Goal: Task Accomplishment & Management: Manage account settings

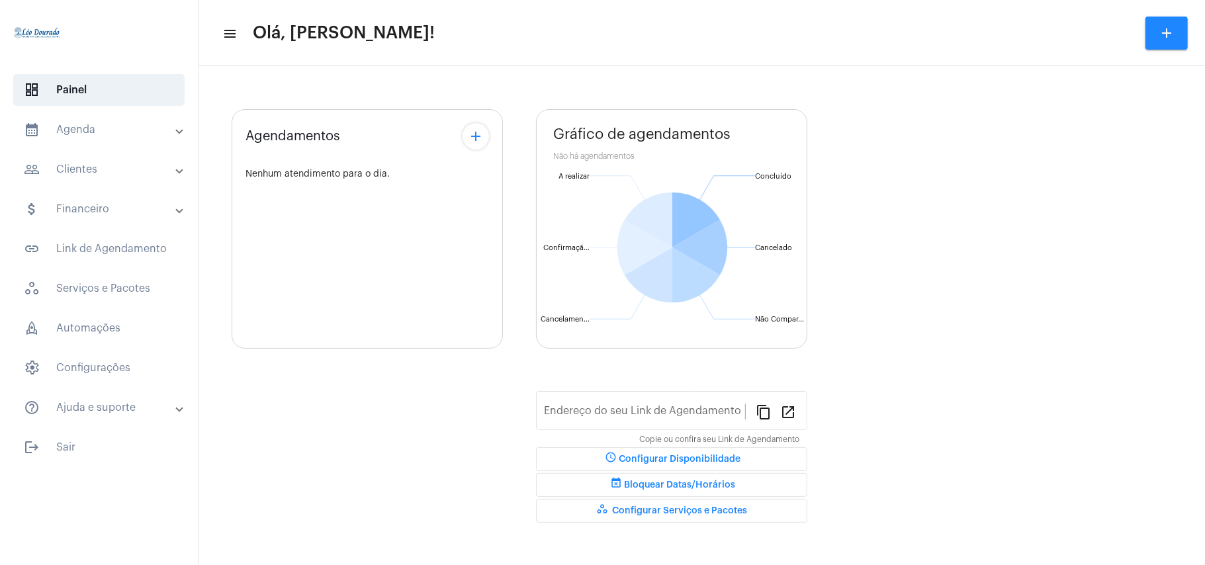
click at [51, 130] on mat-panel-title "calendar_month_outlined Agenda" at bounding box center [100, 130] width 153 height 16
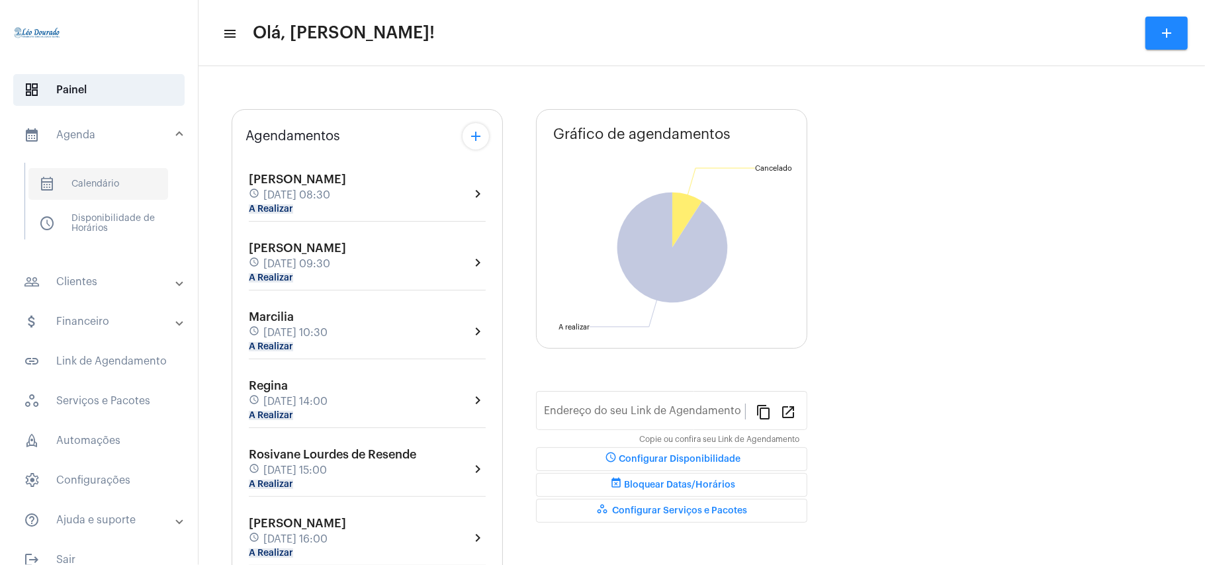
click at [89, 178] on span "calendar_month_outlined Calendário" at bounding box center [98, 184] width 140 height 32
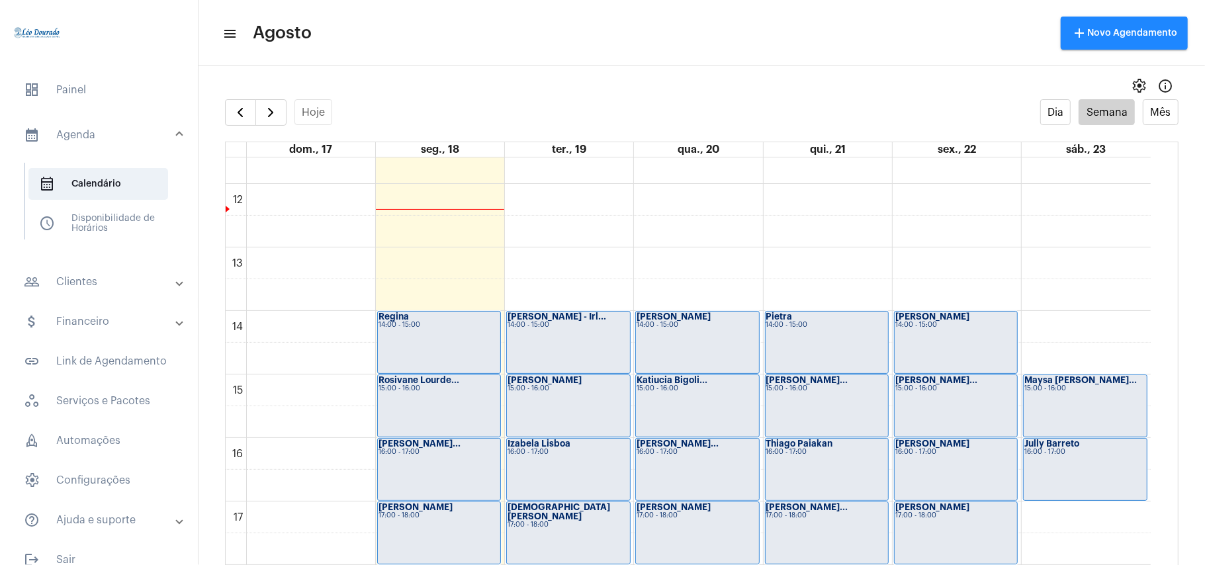
scroll to position [734, 0]
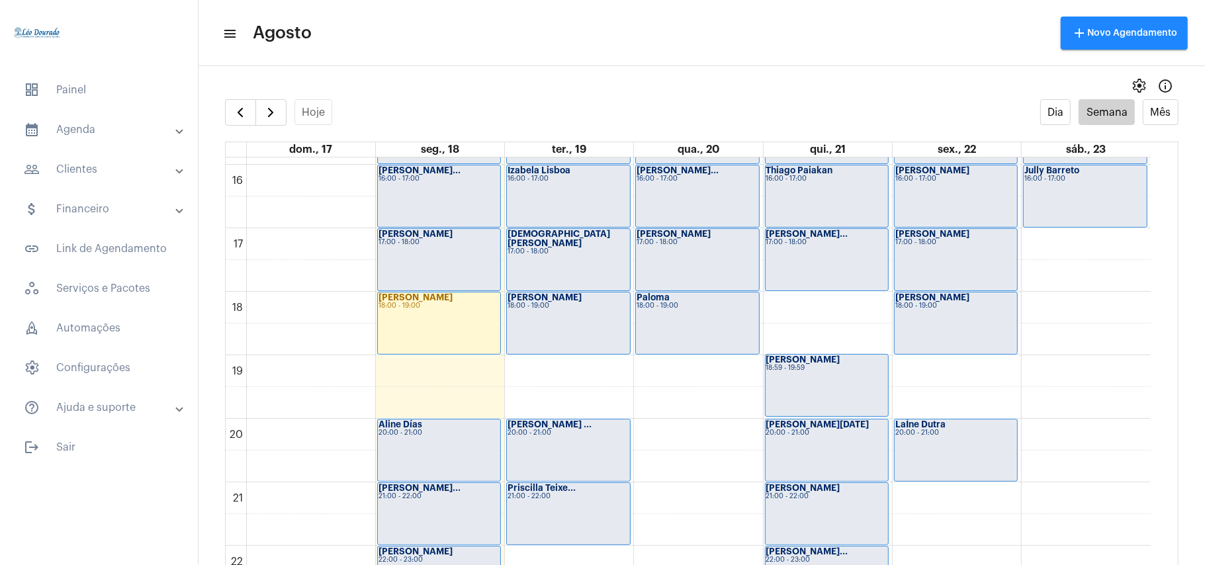
scroll to position [1088, 0]
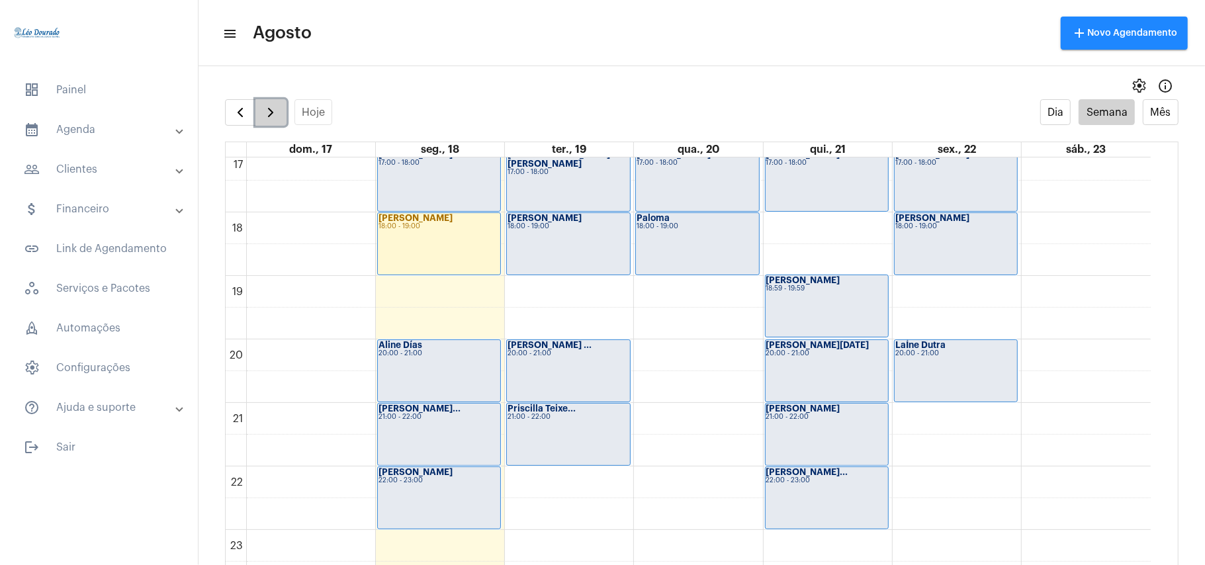
click at [271, 114] on span "button" at bounding box center [271, 113] width 16 height 16
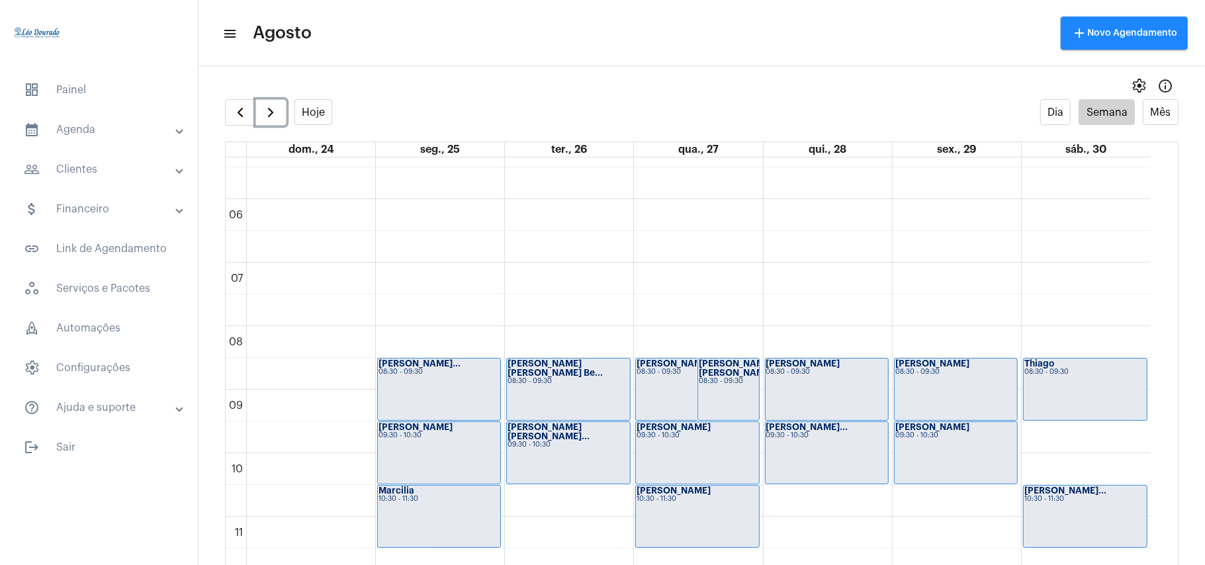
scroll to position [294, 0]
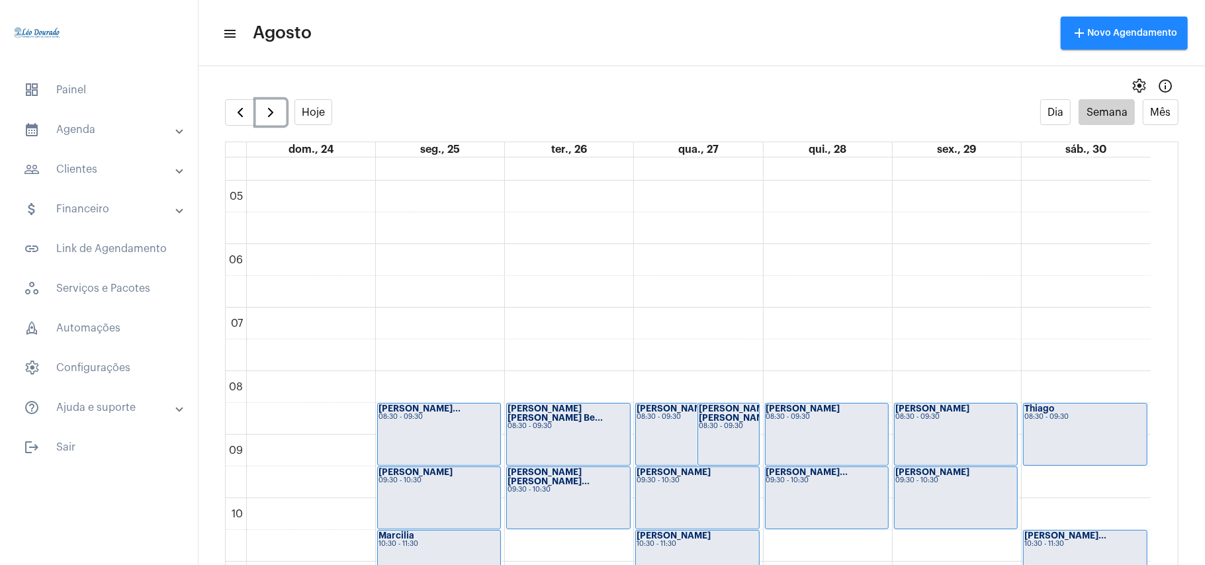
click at [688, 486] on div "Allan 09:30 - 10:30" at bounding box center [697, 498] width 122 height 62
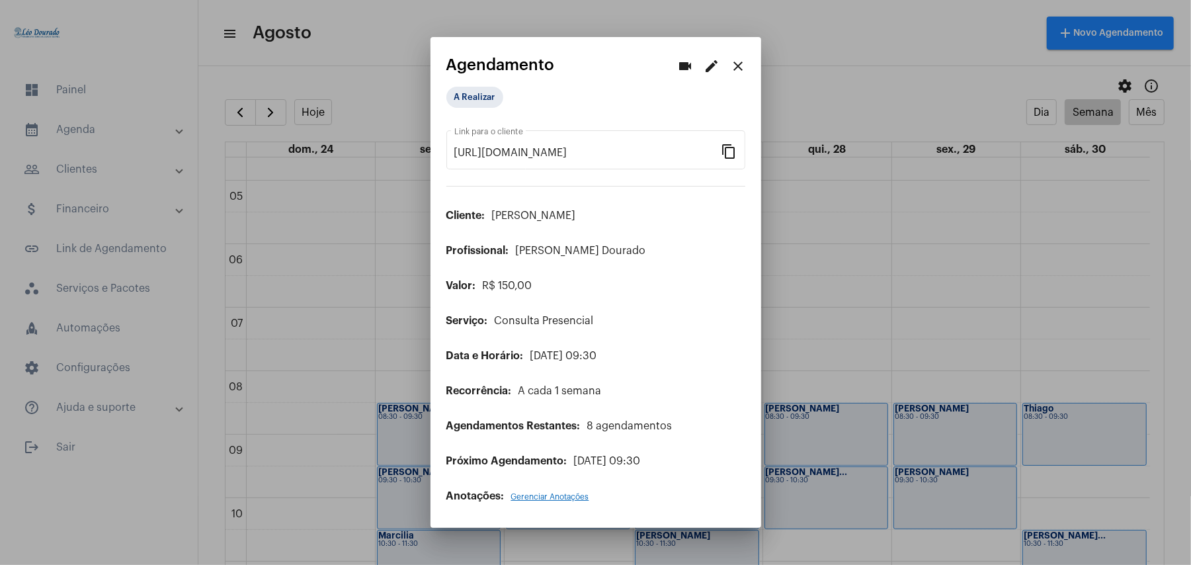
click at [705, 70] on mat-icon "edit" at bounding box center [712, 66] width 16 height 16
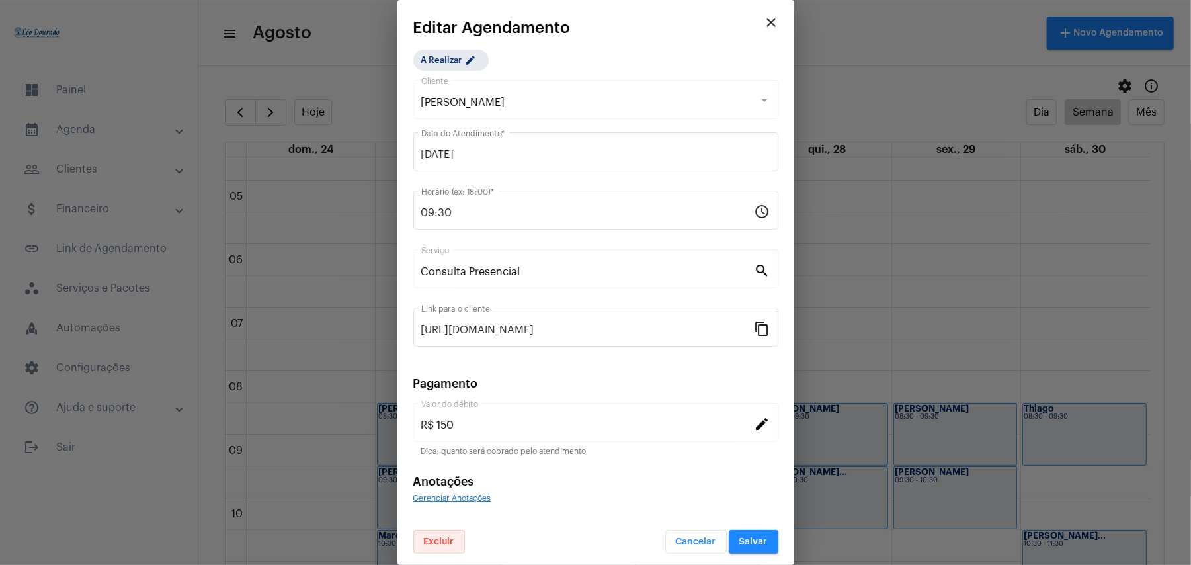
click at [447, 537] on span "Excluir" at bounding box center [439, 541] width 30 height 9
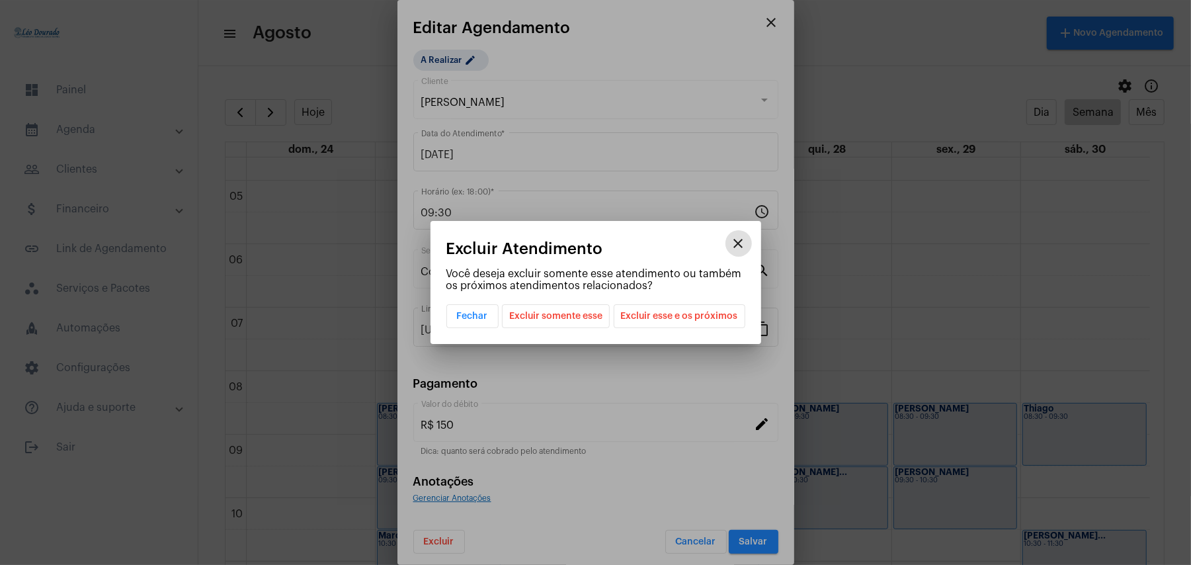
click at [659, 321] on span "Excluir esse e os próximos" at bounding box center [679, 316] width 117 height 22
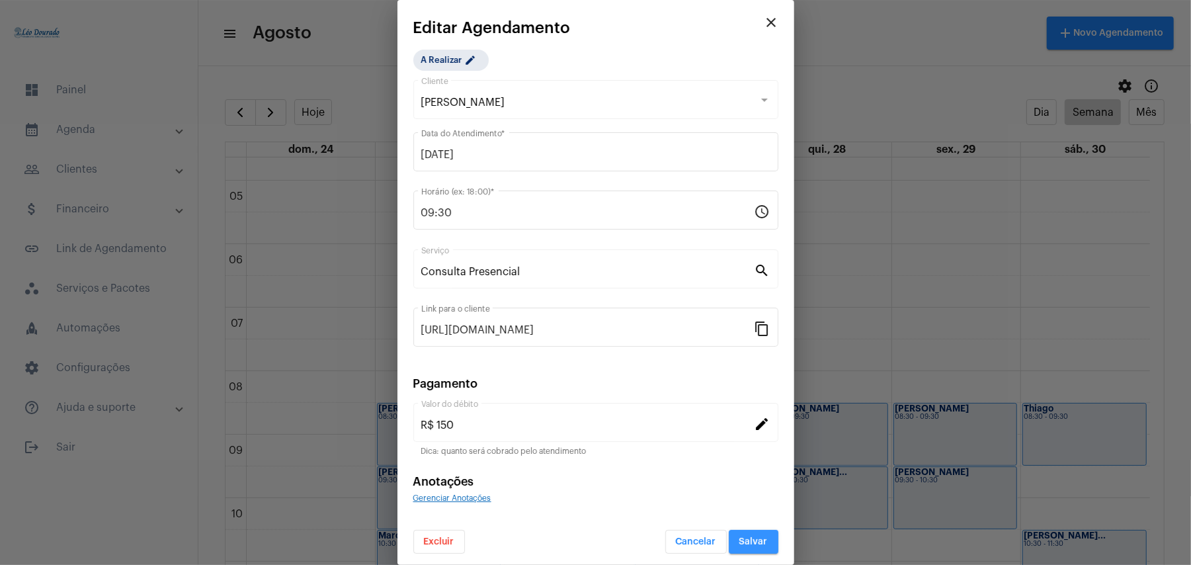
click at [751, 532] on button "Salvar" at bounding box center [754, 542] width 50 height 24
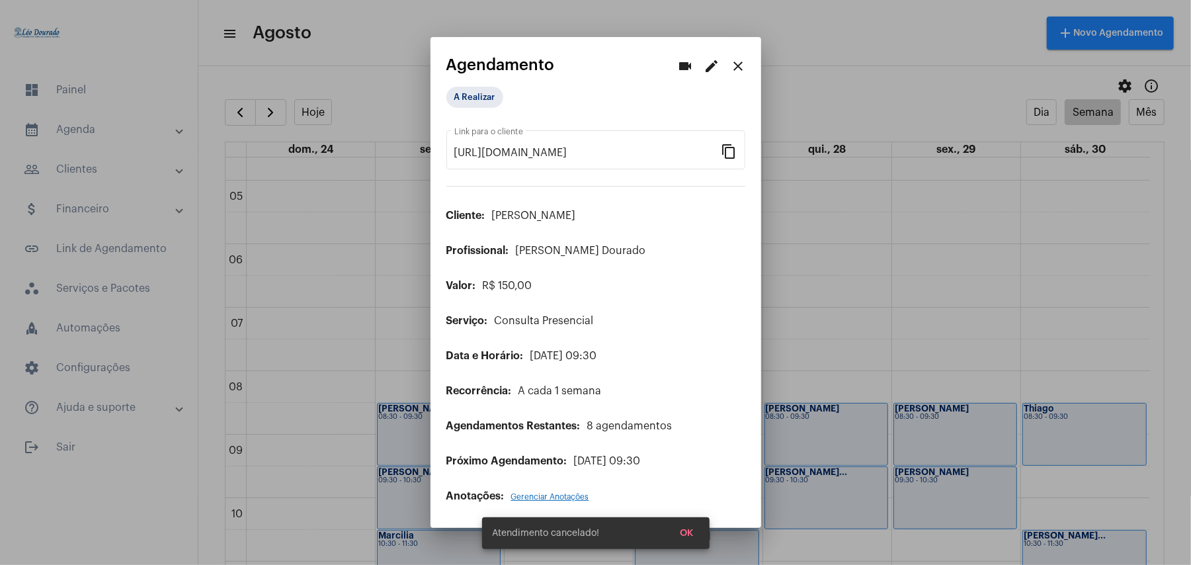
click at [869, 302] on div at bounding box center [595, 282] width 1191 height 565
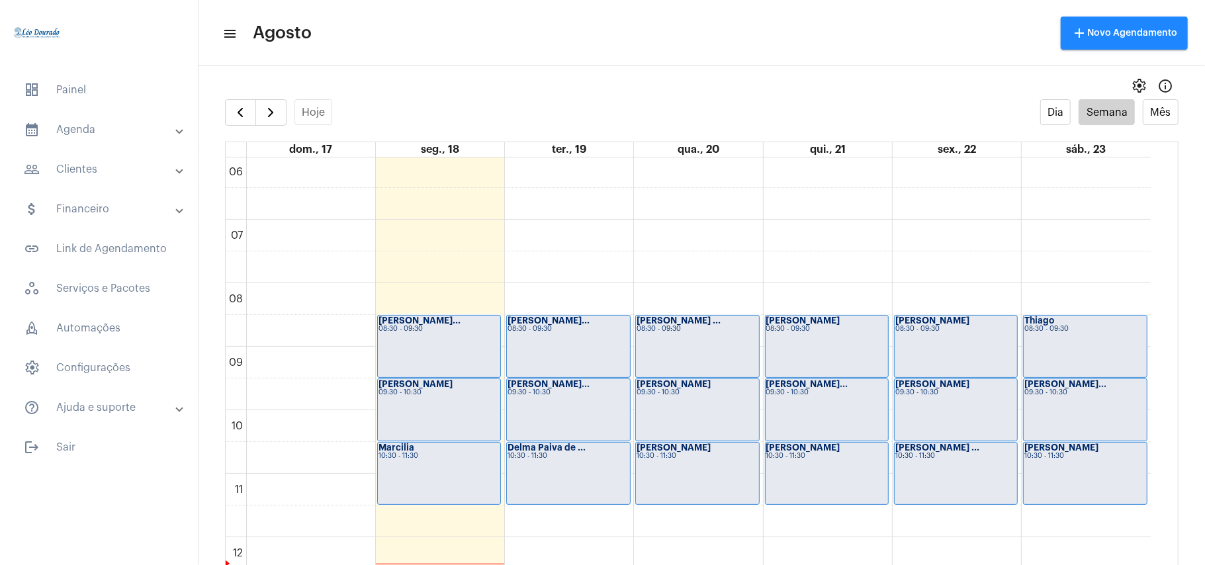
click at [702, 401] on div "[PERSON_NAME] 09:30 - 10:30" at bounding box center [697, 410] width 122 height 62
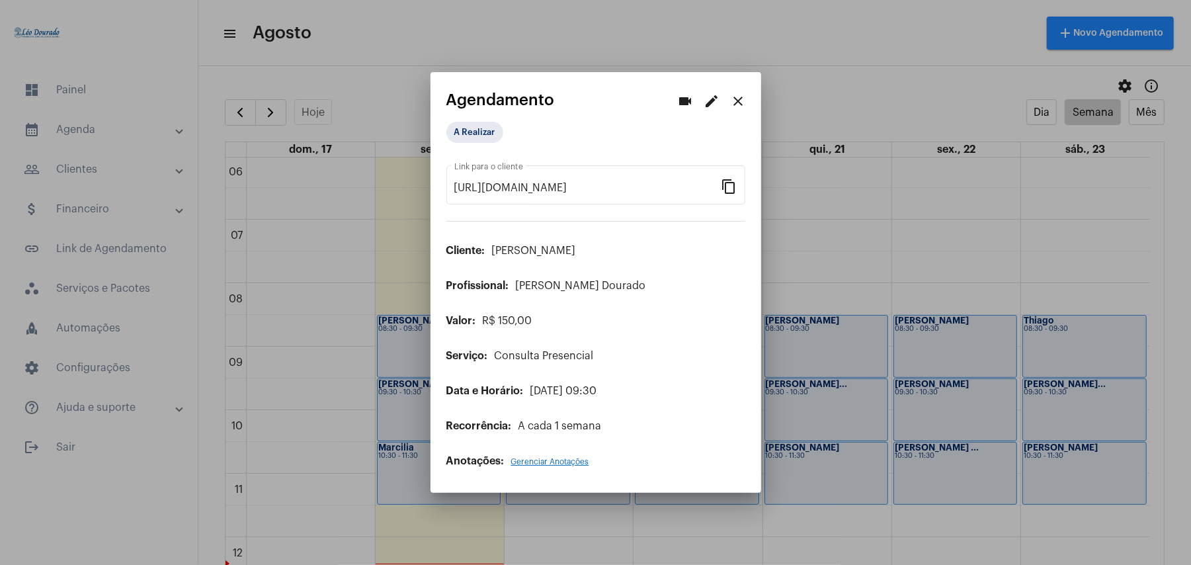
click at [716, 102] on mat-icon "edit" at bounding box center [712, 101] width 16 height 16
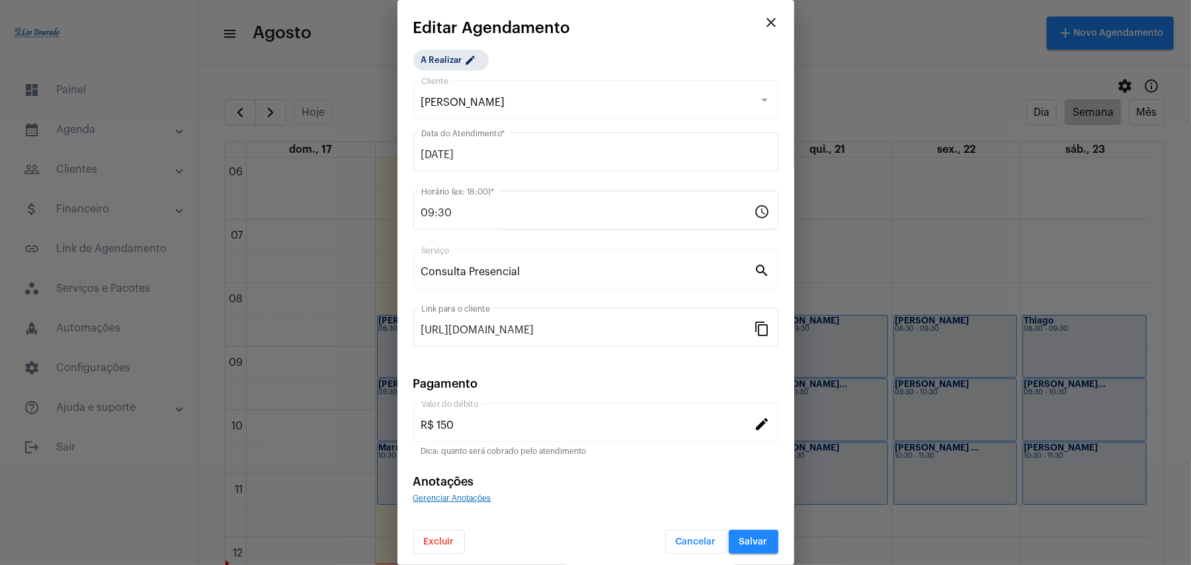
click at [441, 548] on button "Excluir" at bounding box center [439, 542] width 52 height 24
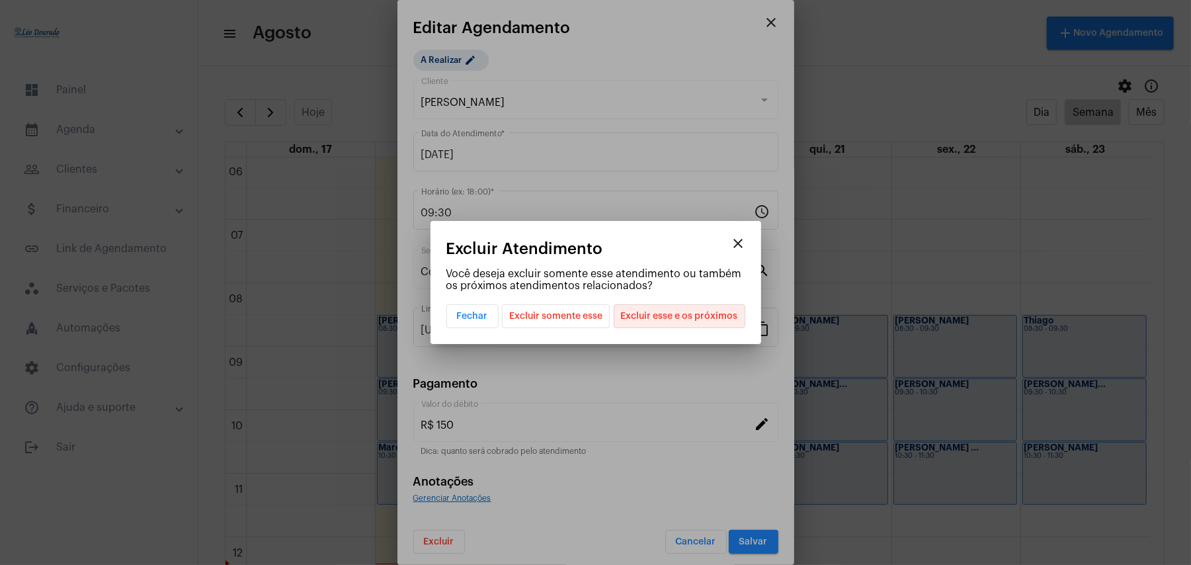
click at [701, 315] on span "Excluir esse e os próximos" at bounding box center [679, 316] width 117 height 22
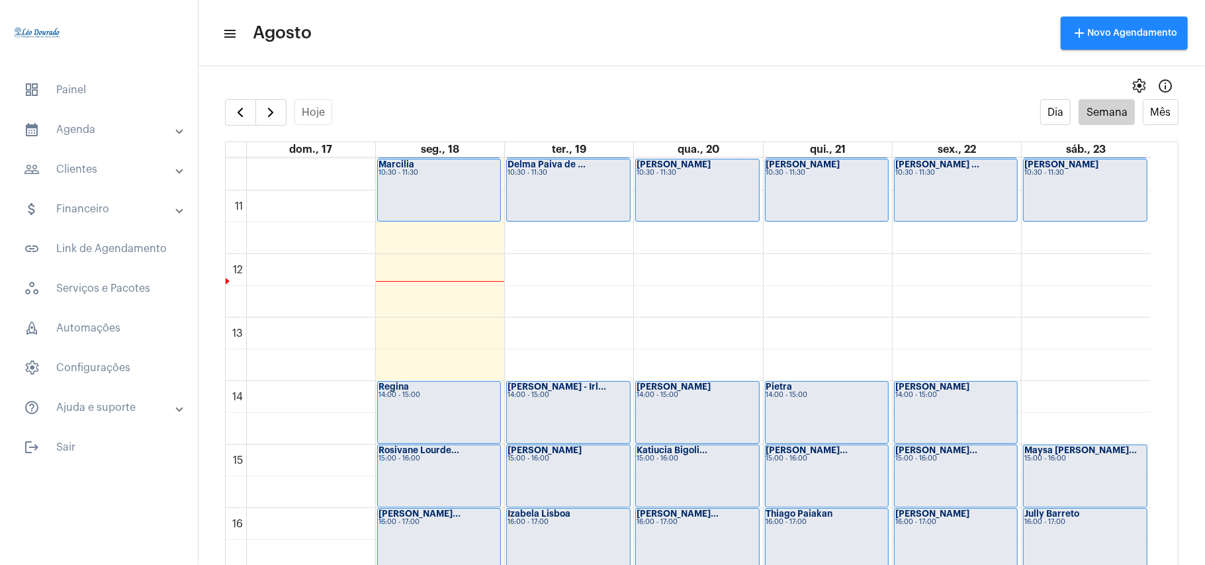
scroll to position [559, 0]
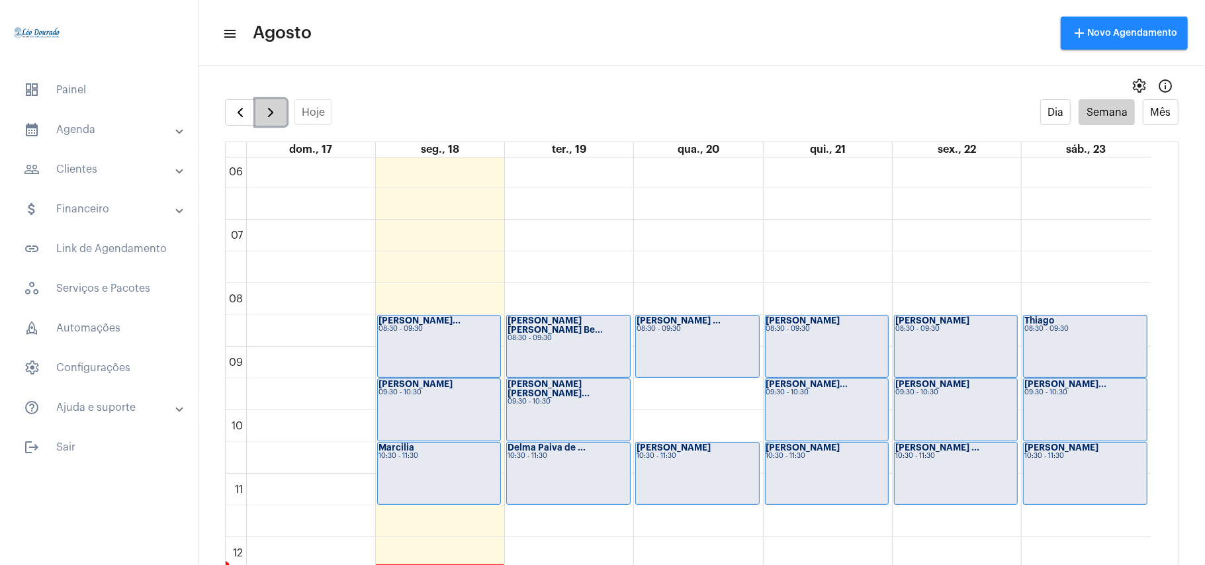
click at [273, 112] on span "button" at bounding box center [271, 113] width 16 height 16
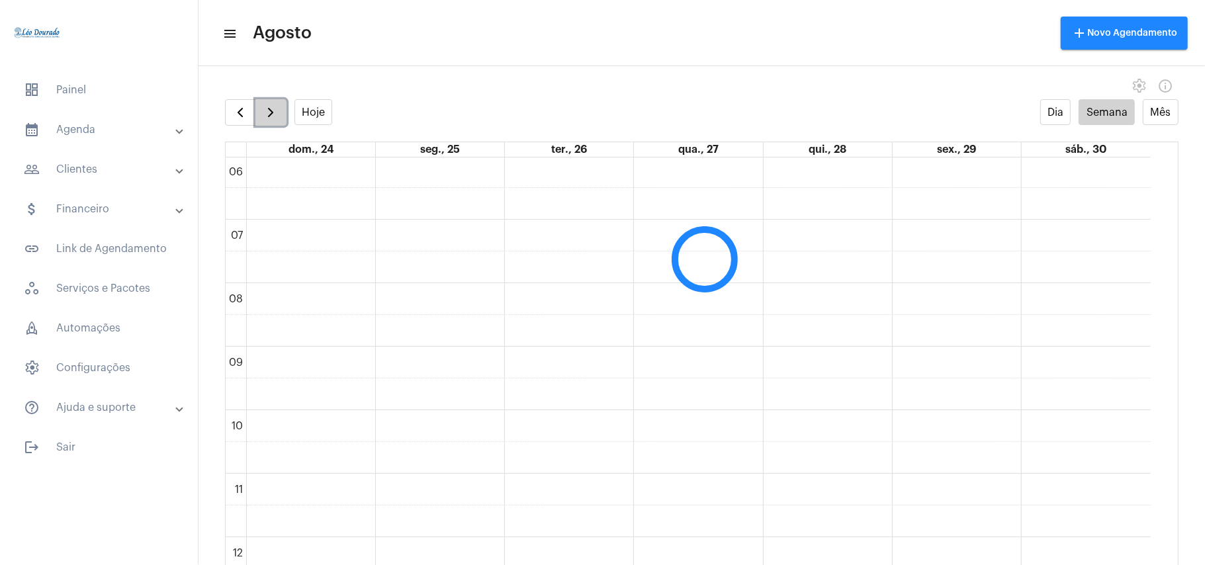
scroll to position [382, 0]
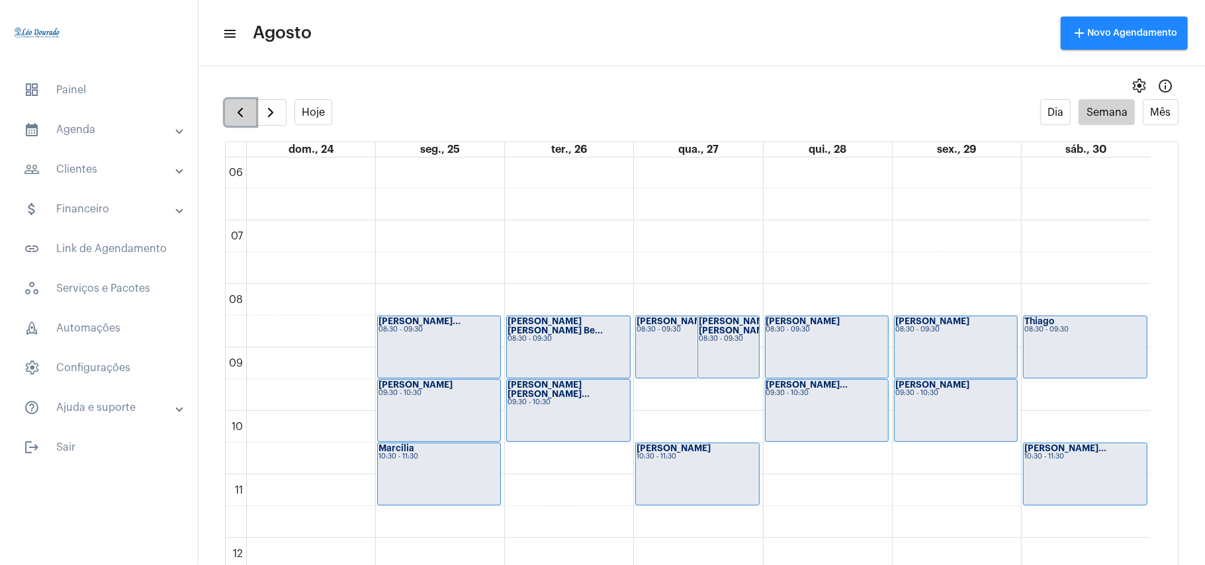
click at [242, 116] on span "button" at bounding box center [240, 113] width 16 height 16
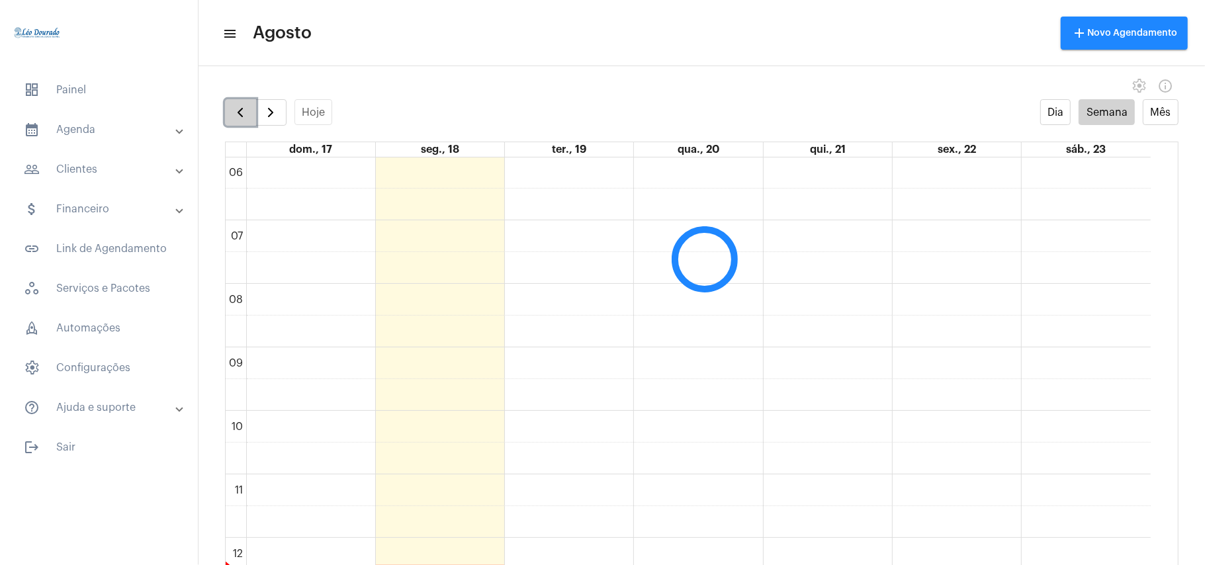
scroll to position [382, 0]
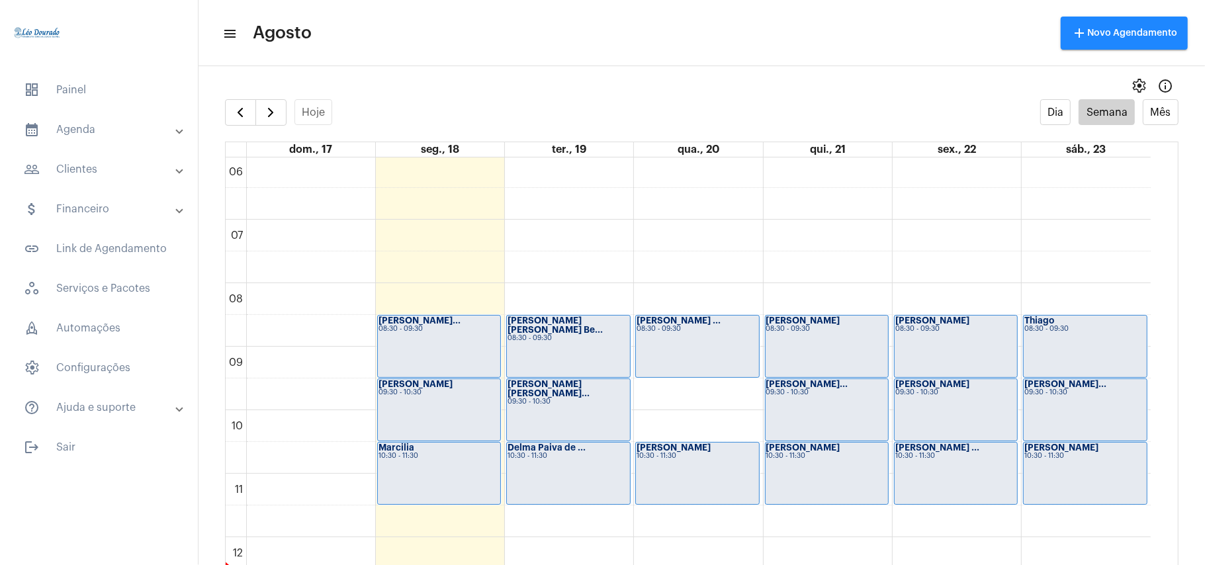
drag, startPoint x: 393, startPoint y: 11, endPoint x: 384, endPoint y: 17, distance: 10.1
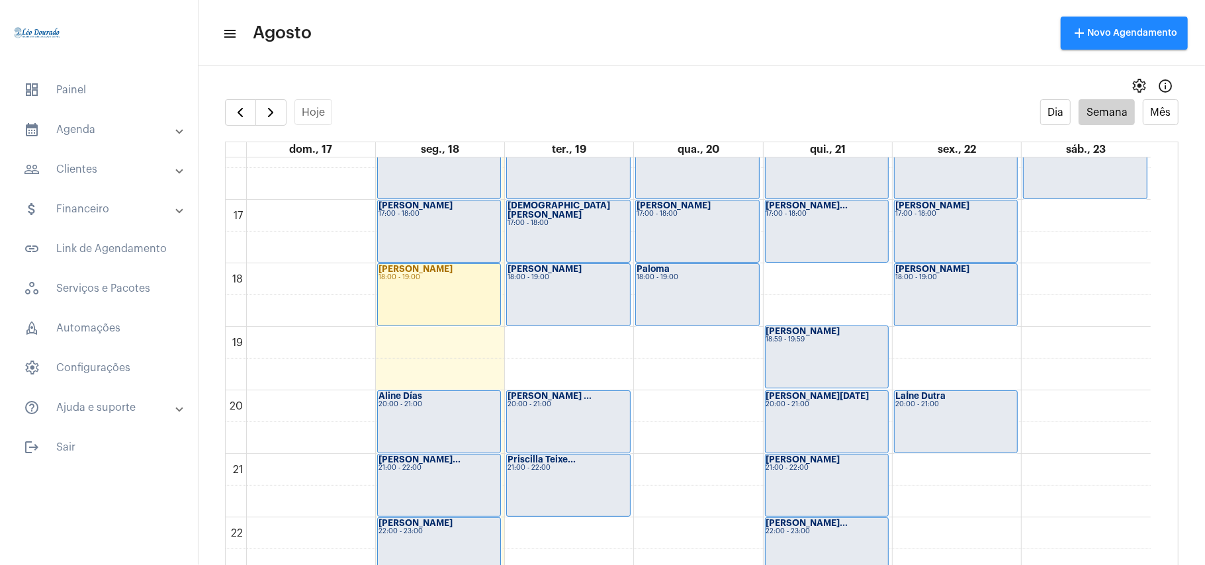
scroll to position [1088, 0]
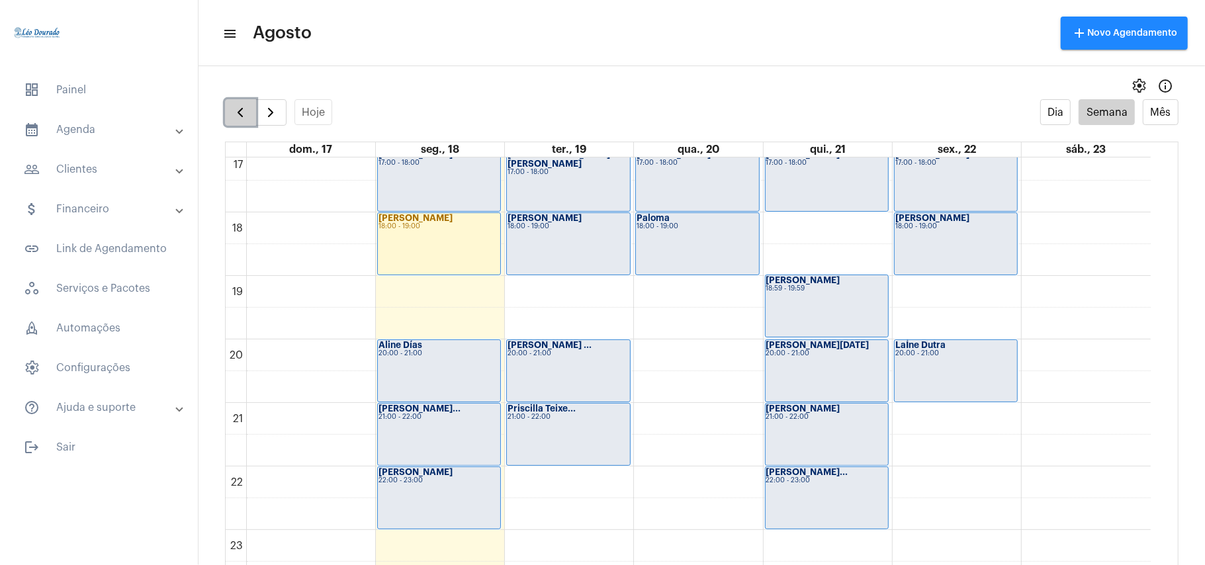
click at [241, 111] on span "button" at bounding box center [240, 113] width 16 height 16
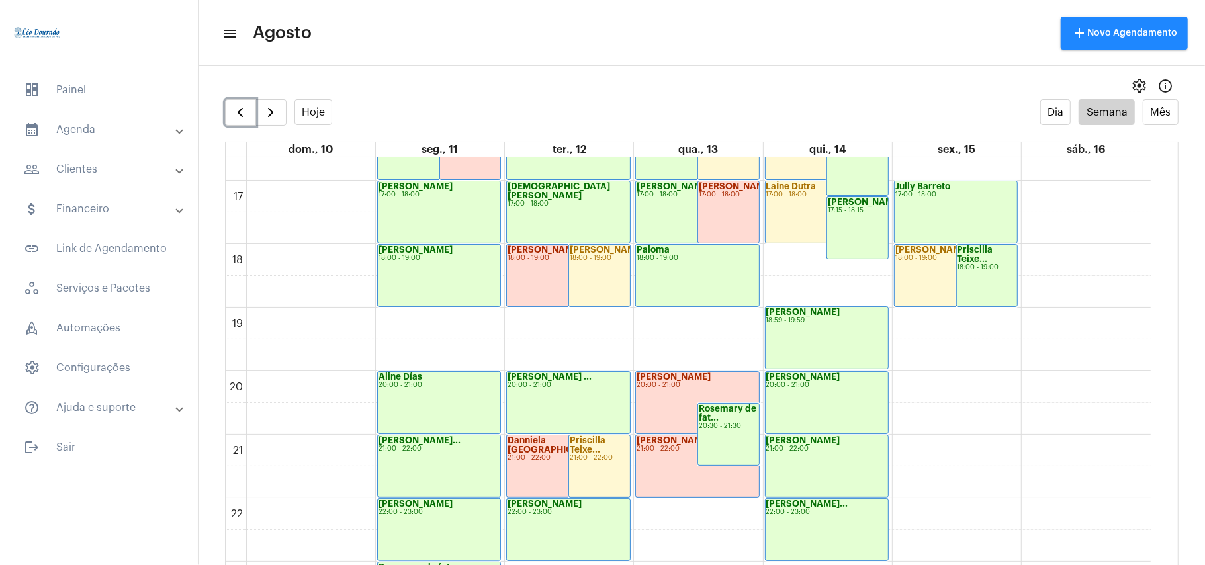
scroll to position [1087, 0]
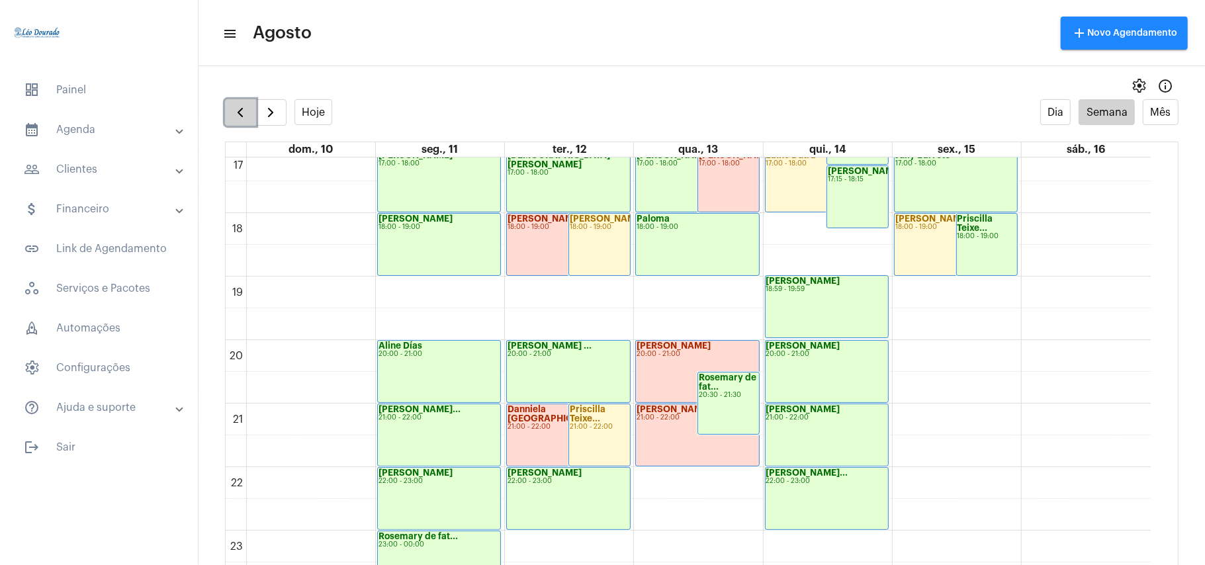
click at [244, 109] on span "button" at bounding box center [240, 113] width 16 height 16
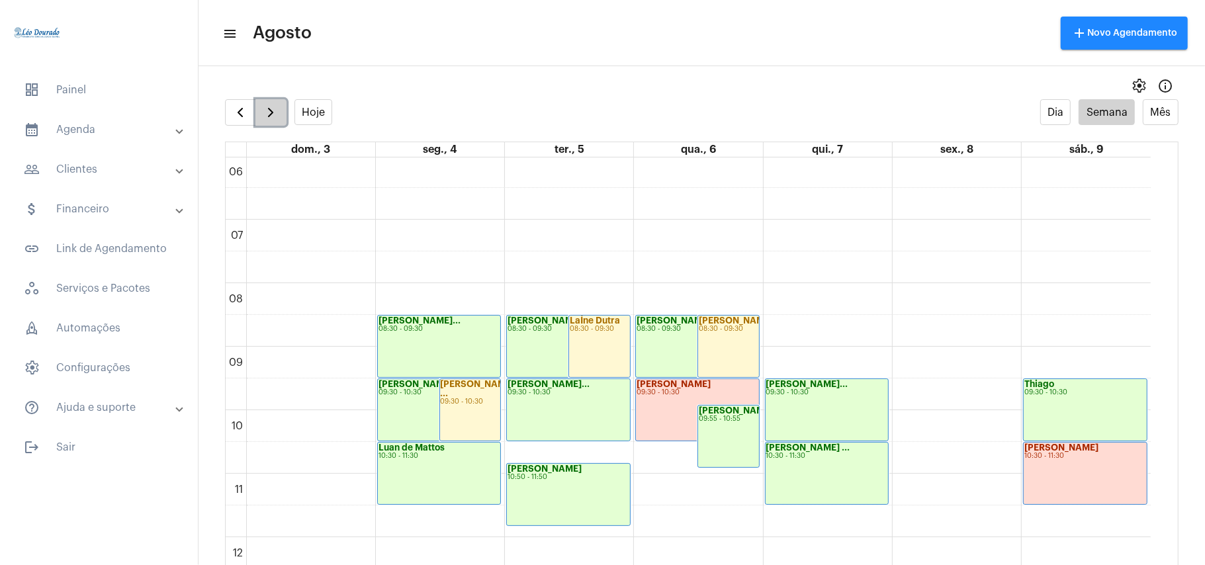
click at [273, 105] on span "button" at bounding box center [271, 113] width 16 height 16
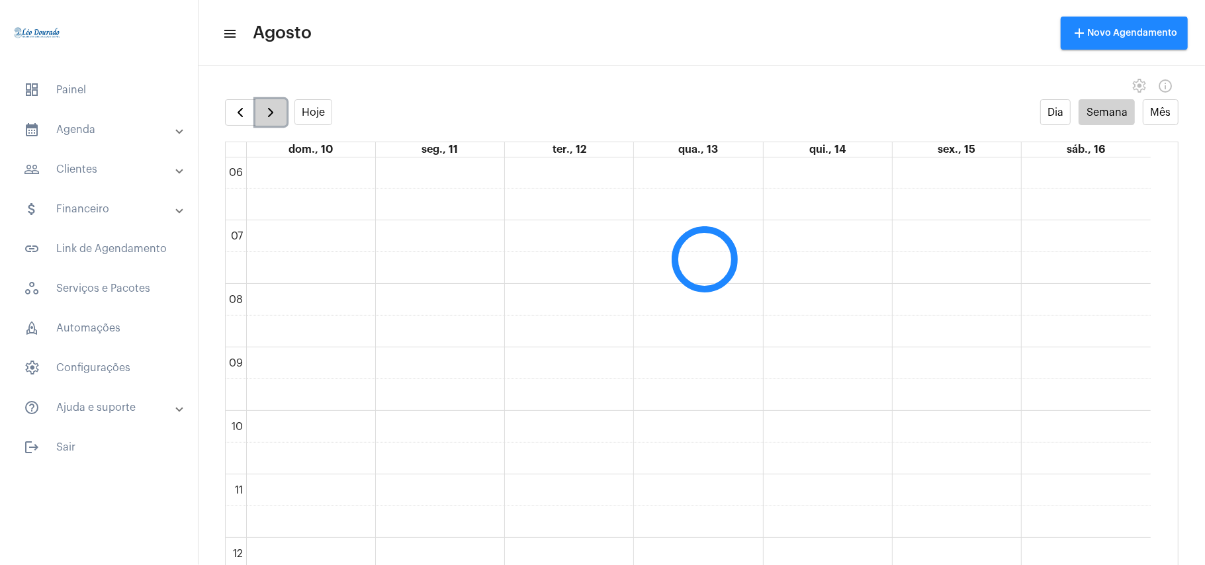
click at [273, 105] on span "button" at bounding box center [271, 113] width 16 height 16
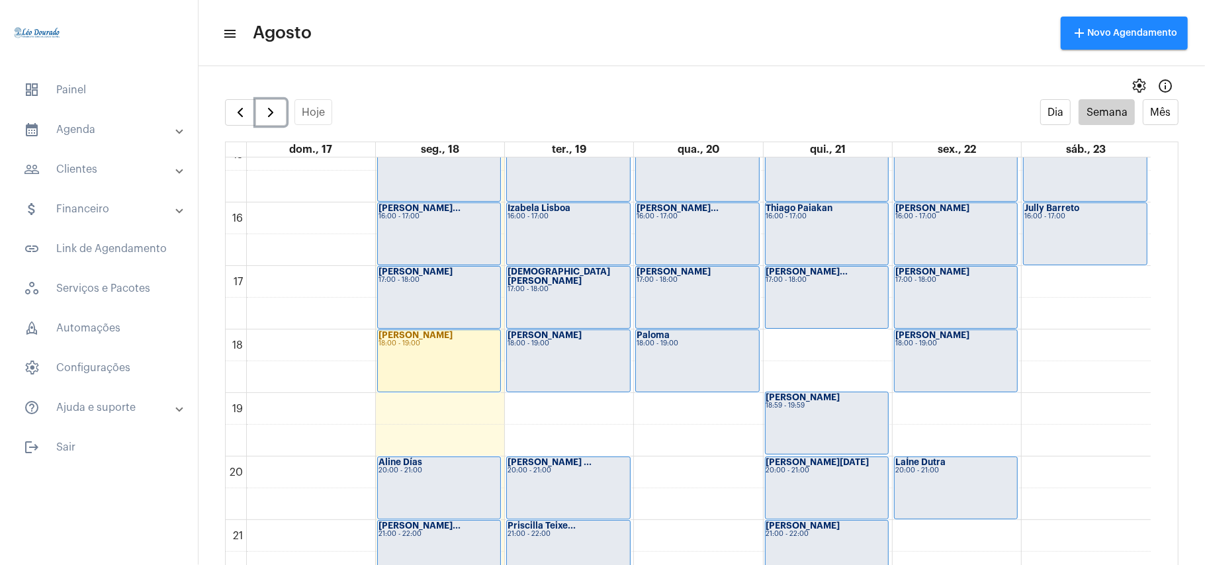
scroll to position [1000, 0]
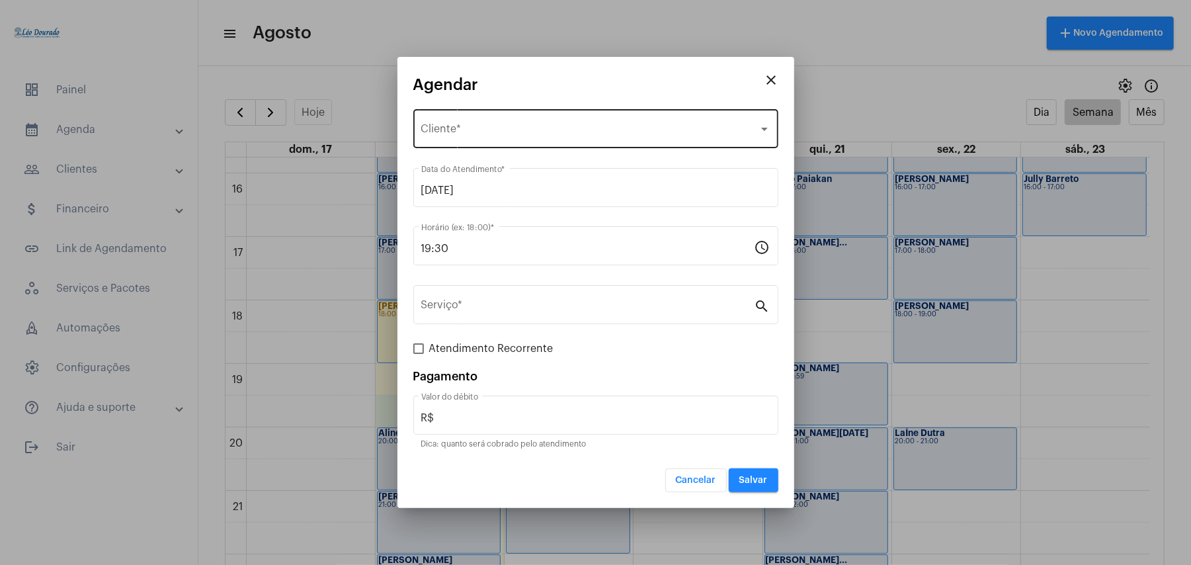
click at [468, 122] on div "Selecione o Cliente Cliente *" at bounding box center [595, 127] width 349 height 42
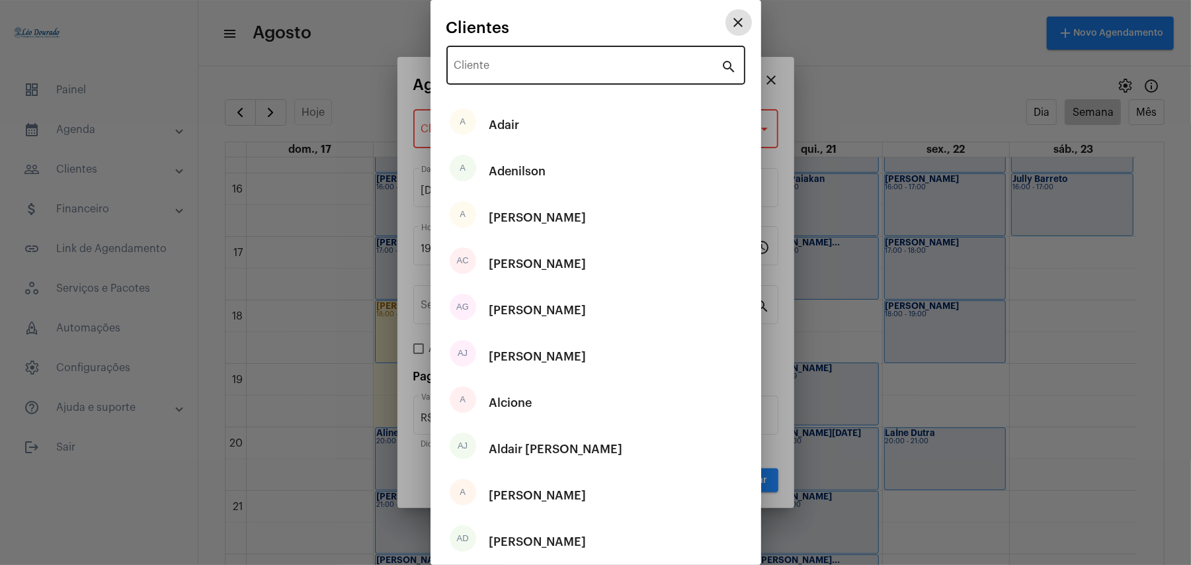
click at [514, 61] on div "Cliente" at bounding box center [587, 64] width 267 height 42
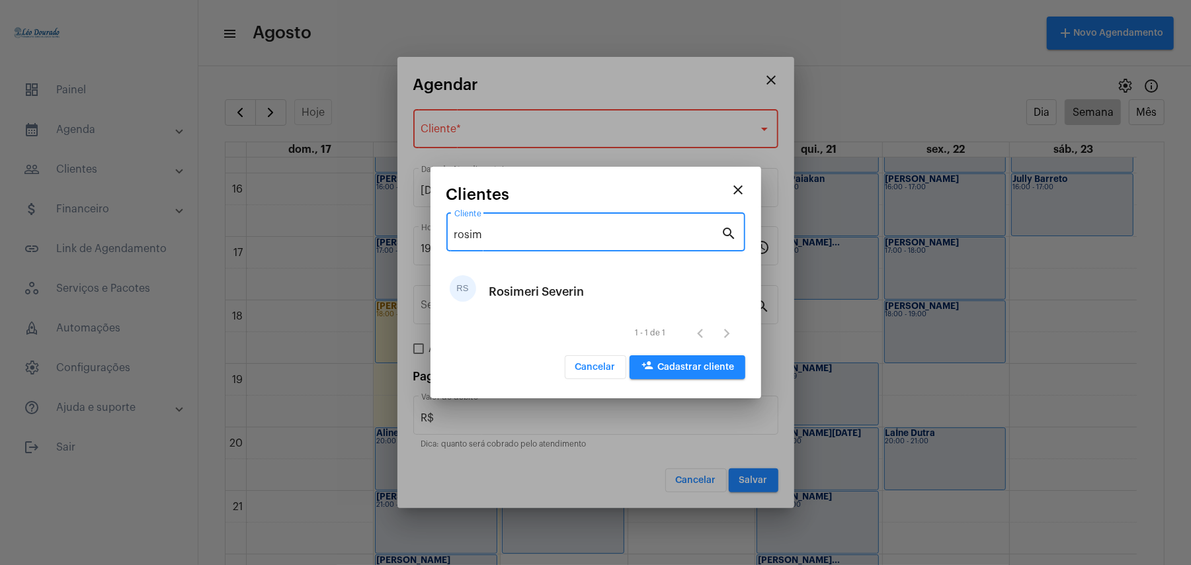
type input "rosim"
drag, startPoint x: 588, startPoint y: 362, endPoint x: 591, endPoint y: 373, distance: 11.1
click at [589, 365] on button "Cancelar" at bounding box center [596, 367] width 62 height 24
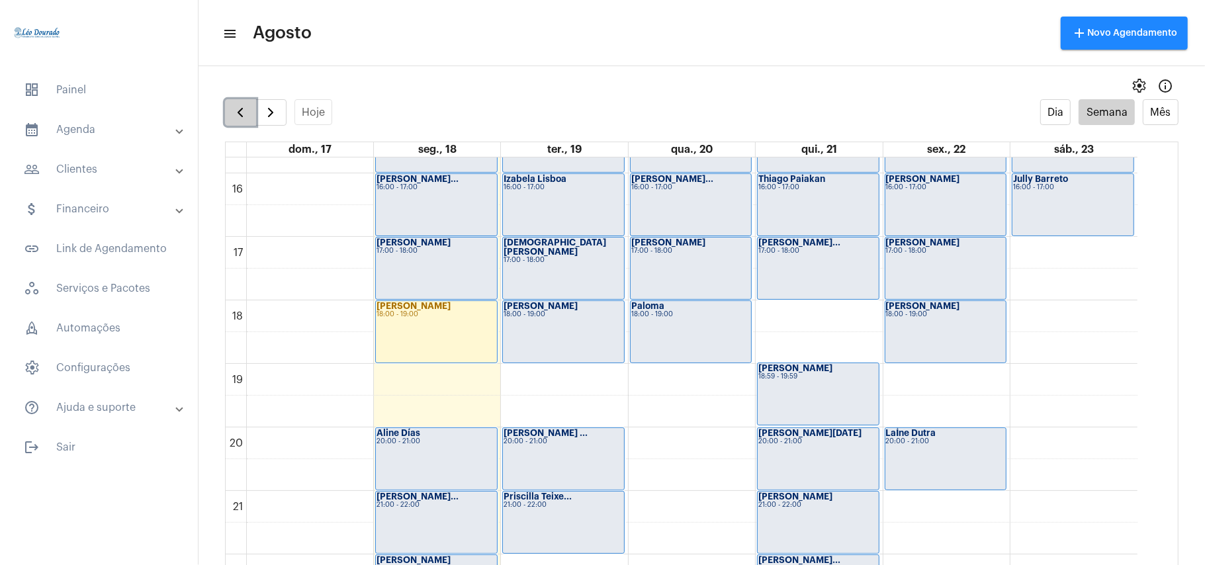
click at [225, 106] on button "button" at bounding box center [240, 112] width 31 height 26
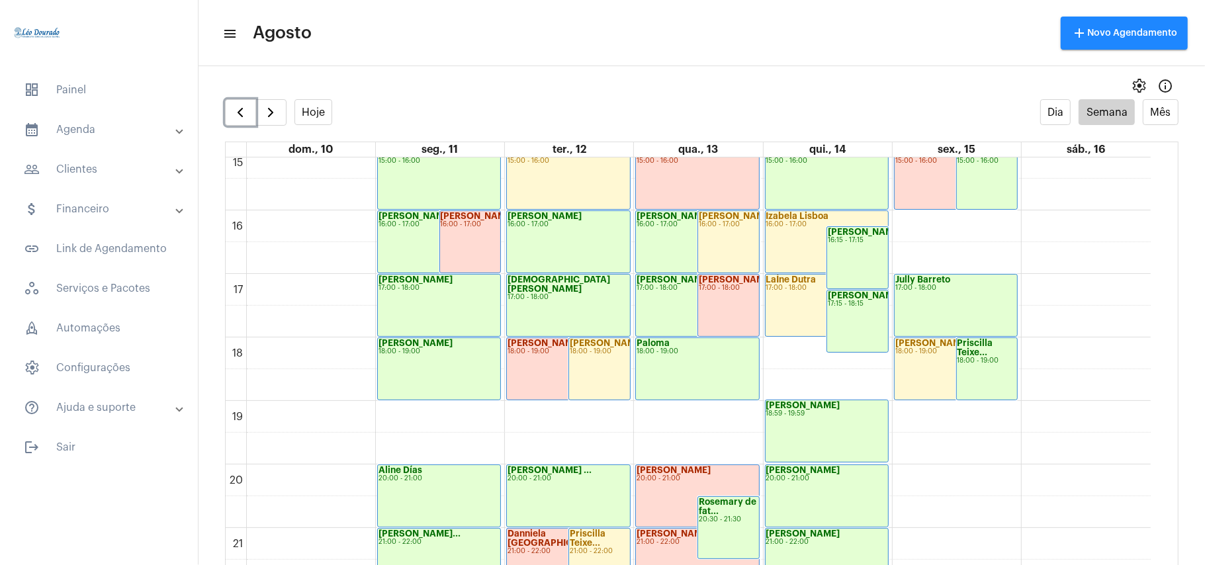
scroll to position [1091, 0]
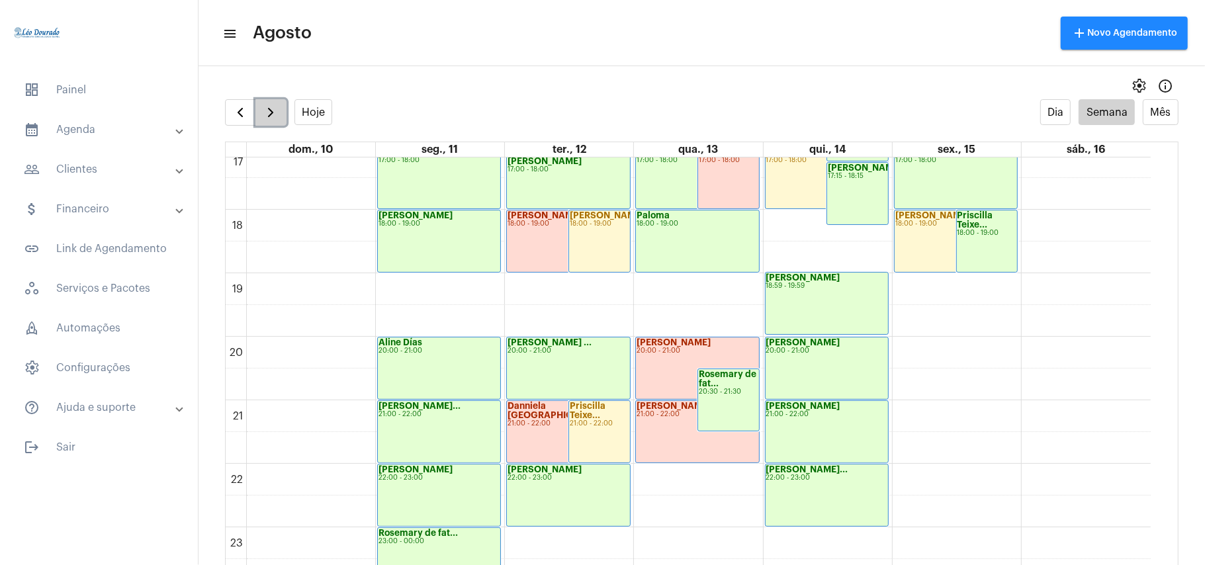
click at [278, 111] on span "button" at bounding box center [271, 113] width 16 height 16
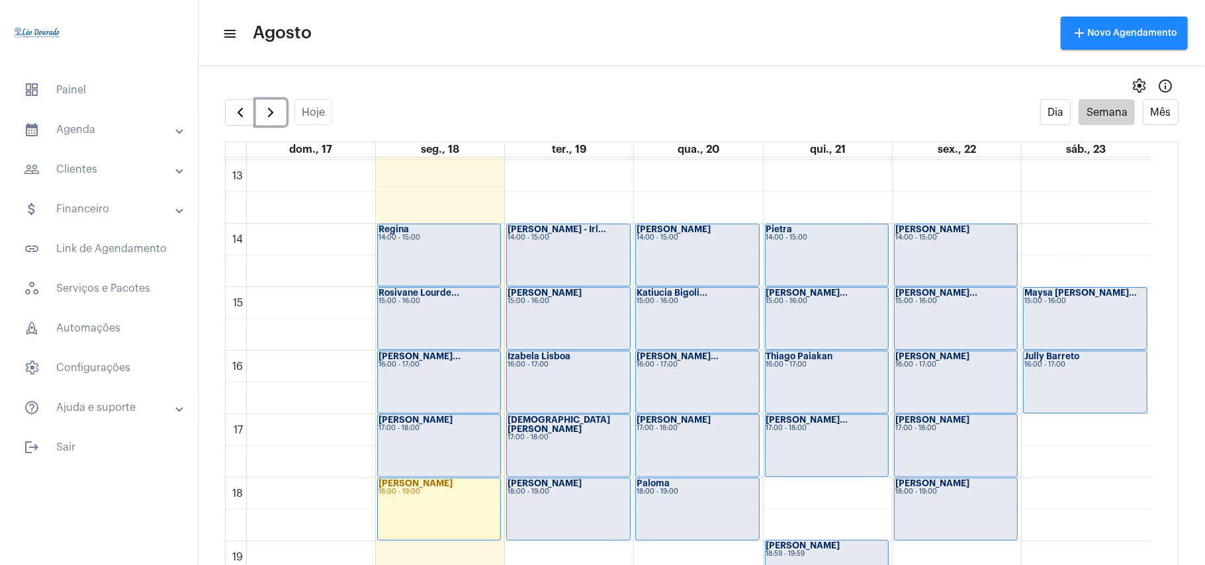
scroll to position [1000, 0]
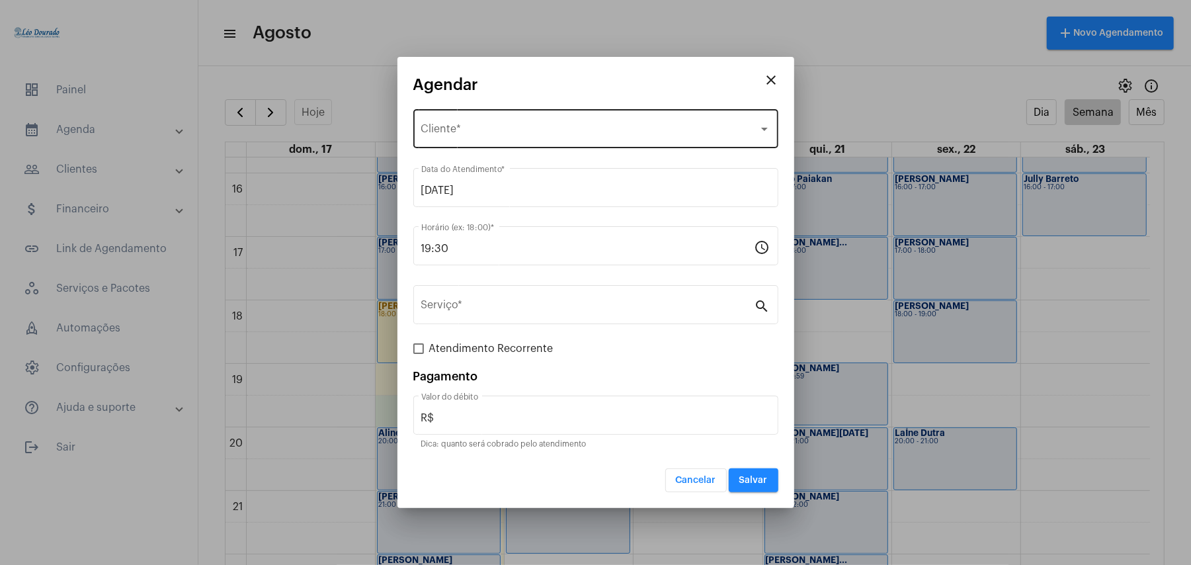
click at [520, 128] on div "Selecione o Cliente" at bounding box center [589, 132] width 337 height 12
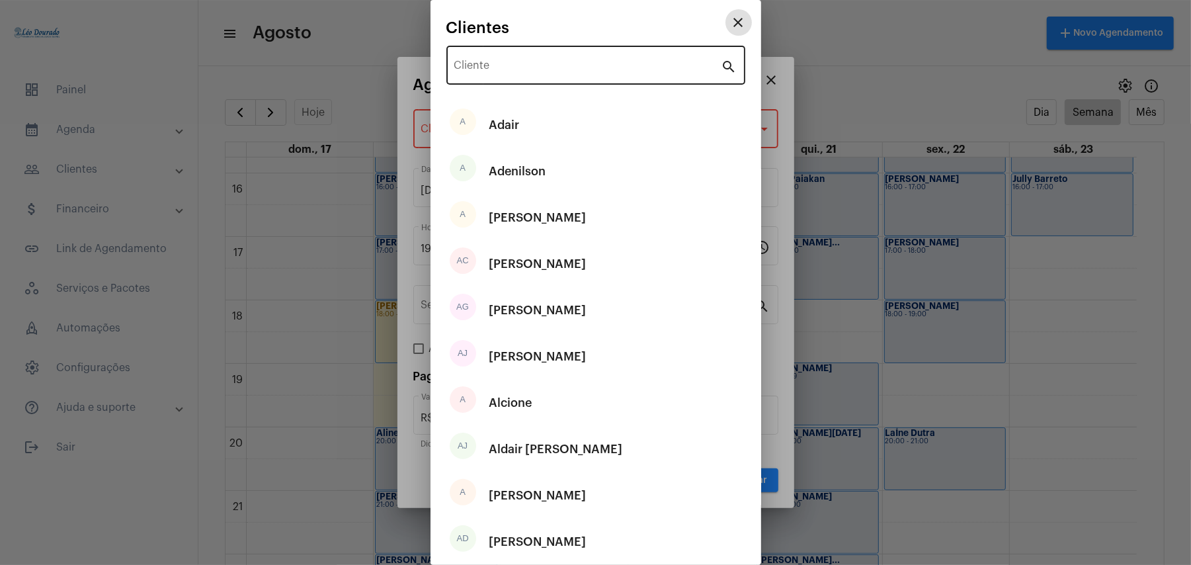
click at [522, 58] on div "Cliente" at bounding box center [587, 64] width 267 height 42
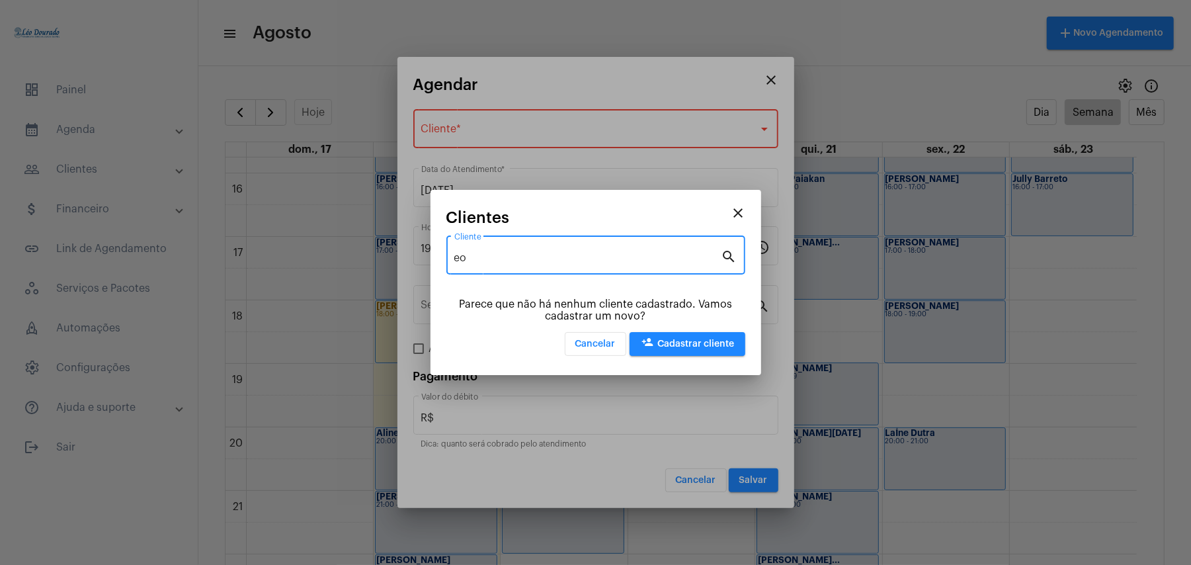
type input "e"
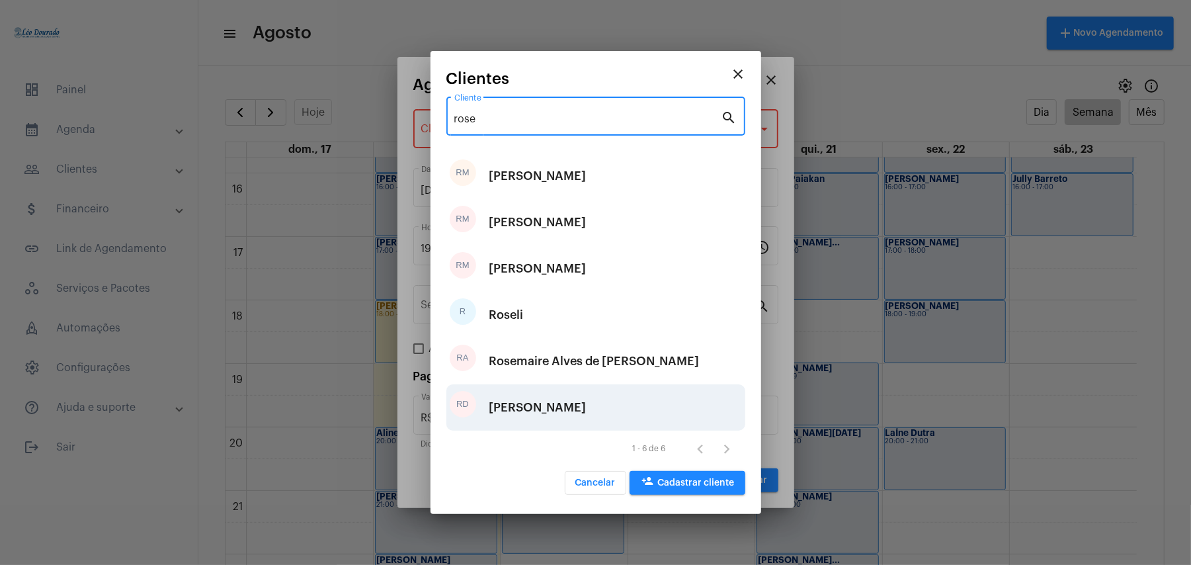
type input "rose"
click at [587, 410] on div "Rosemary de fatima Almeida" at bounding box center [537, 408] width 97 height 40
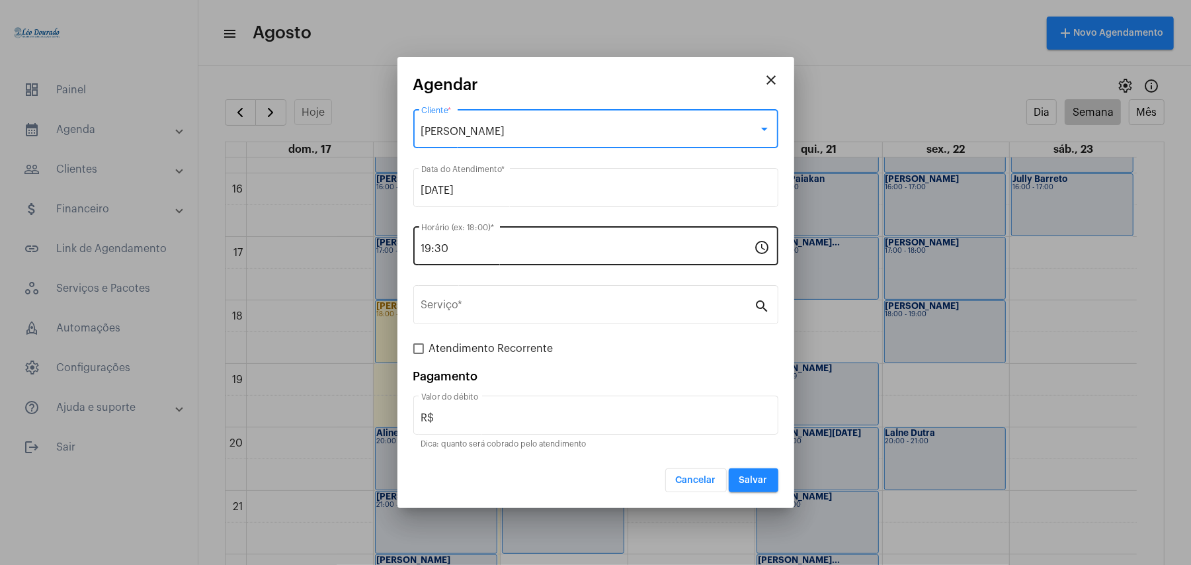
click at [503, 257] on div "19:30 Horário (ex: 18:00) *" at bounding box center [587, 245] width 333 height 42
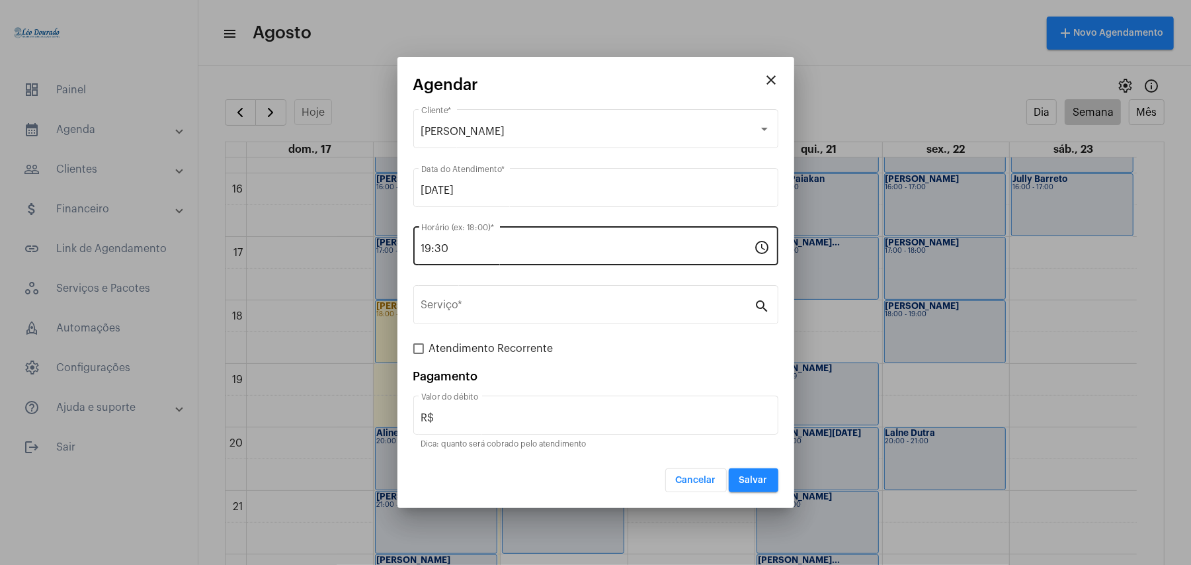
click at [503, 257] on div "19:30 Horário (ex: 18:00) *" at bounding box center [587, 245] width 333 height 42
click at [503, 255] on div "19:30 Horário (ex: 18:00) *" at bounding box center [587, 245] width 333 height 42
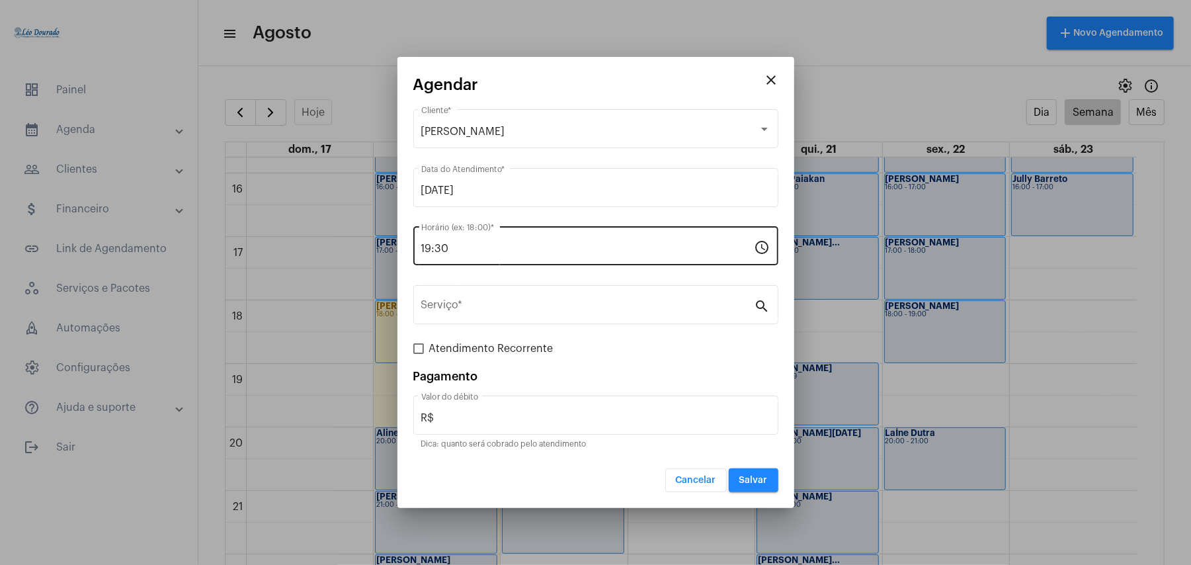
click at [451, 242] on div "19:30 Horário (ex: 18:00) *" at bounding box center [587, 245] width 333 height 42
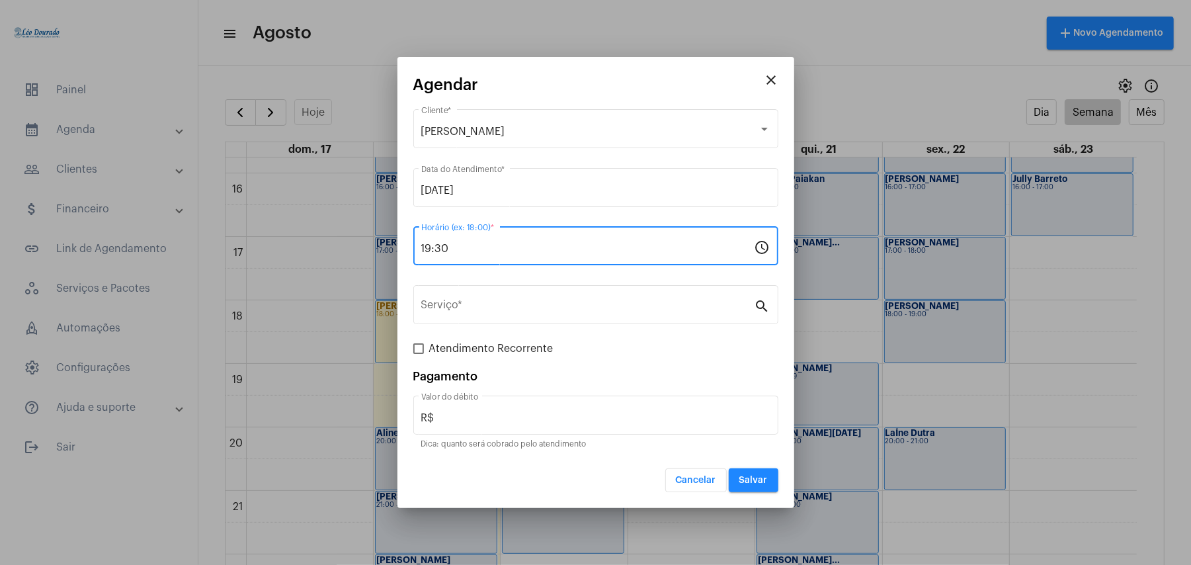
click at [479, 247] on input "19:30" at bounding box center [587, 249] width 333 height 12
type input "20:00"
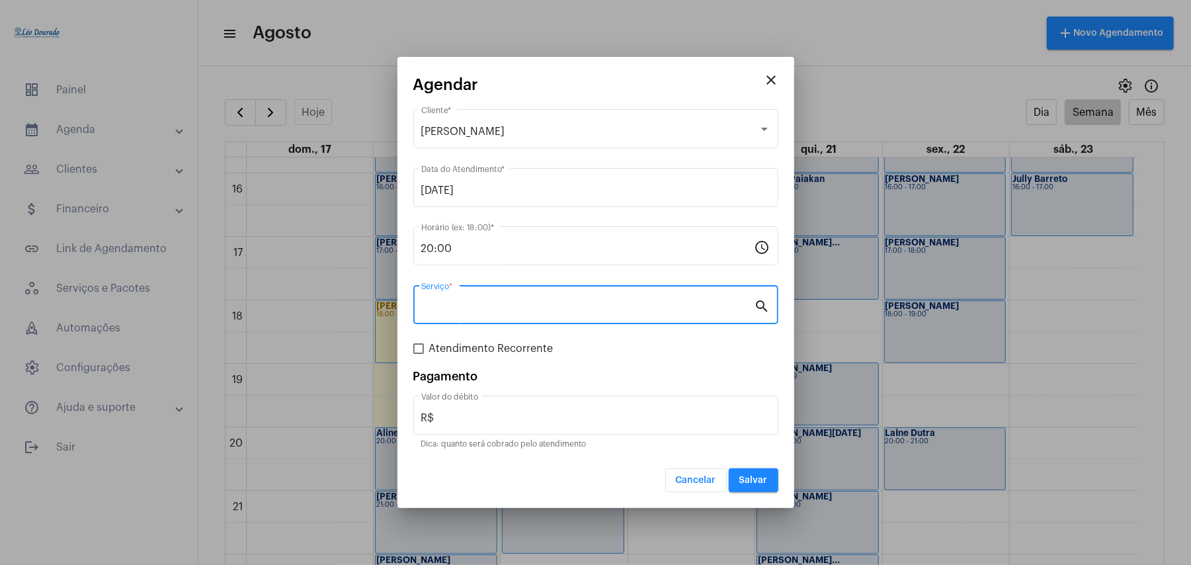
click at [525, 308] on input "Serviço *" at bounding box center [587, 308] width 333 height 12
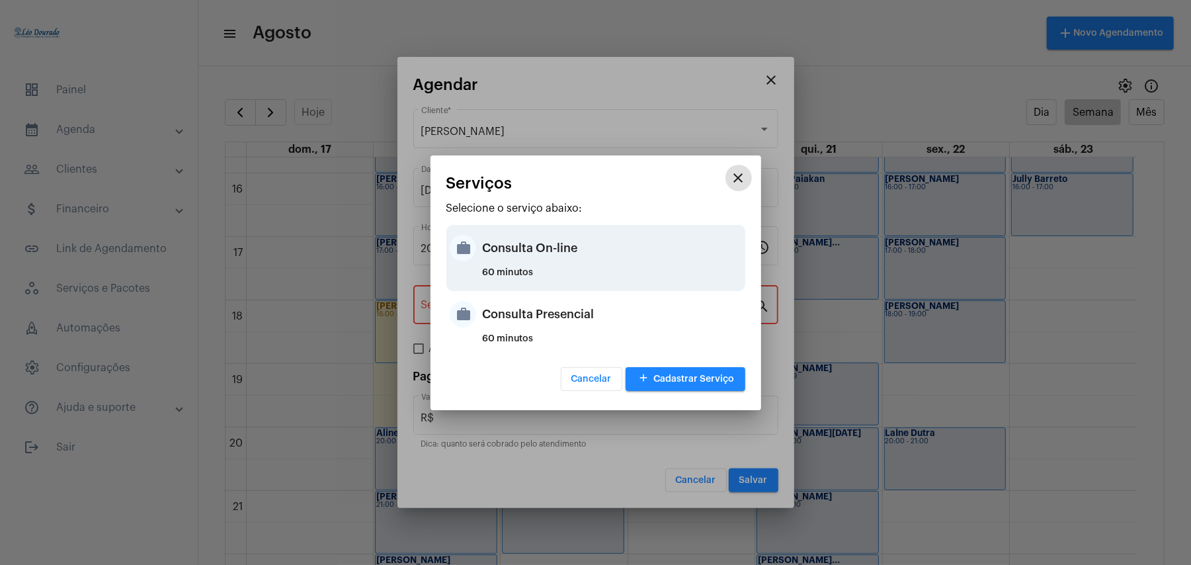
click at [551, 273] on div "60 minutos" at bounding box center [612, 278] width 259 height 20
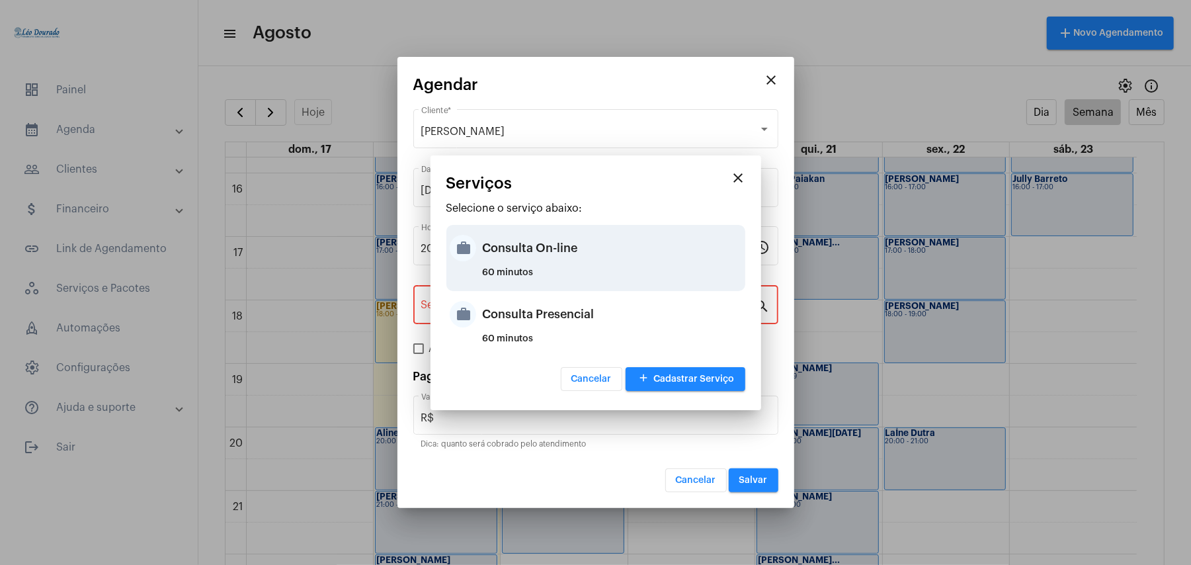
type input "Consulta On-line"
type input "R$ 150"
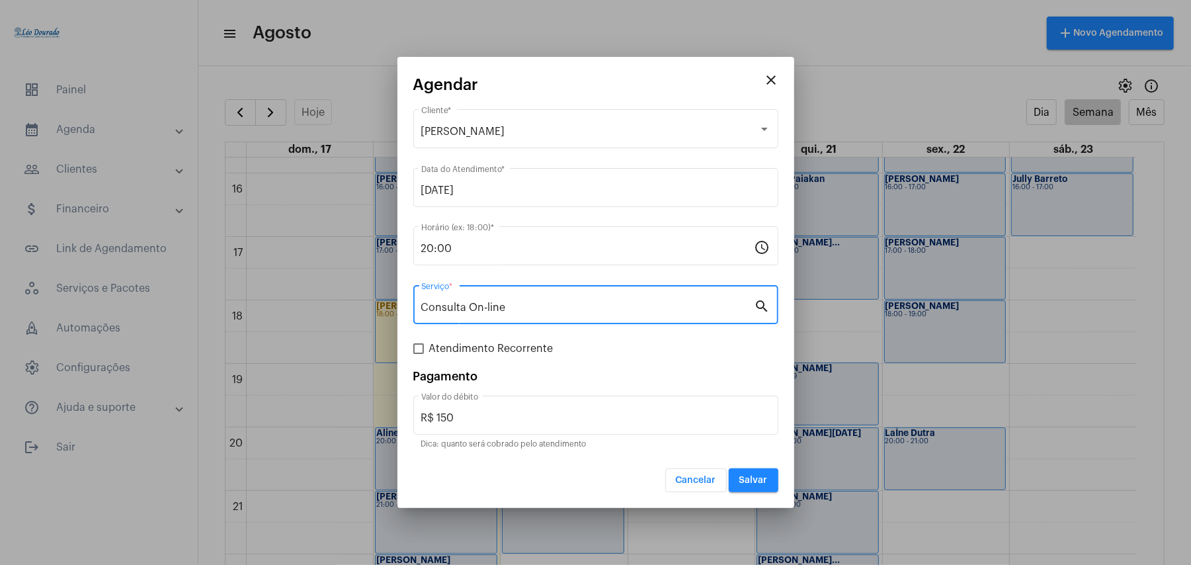
click at [749, 486] on button "Salvar" at bounding box center [754, 480] width 50 height 24
click at [749, 486] on div at bounding box center [595, 282] width 1191 height 565
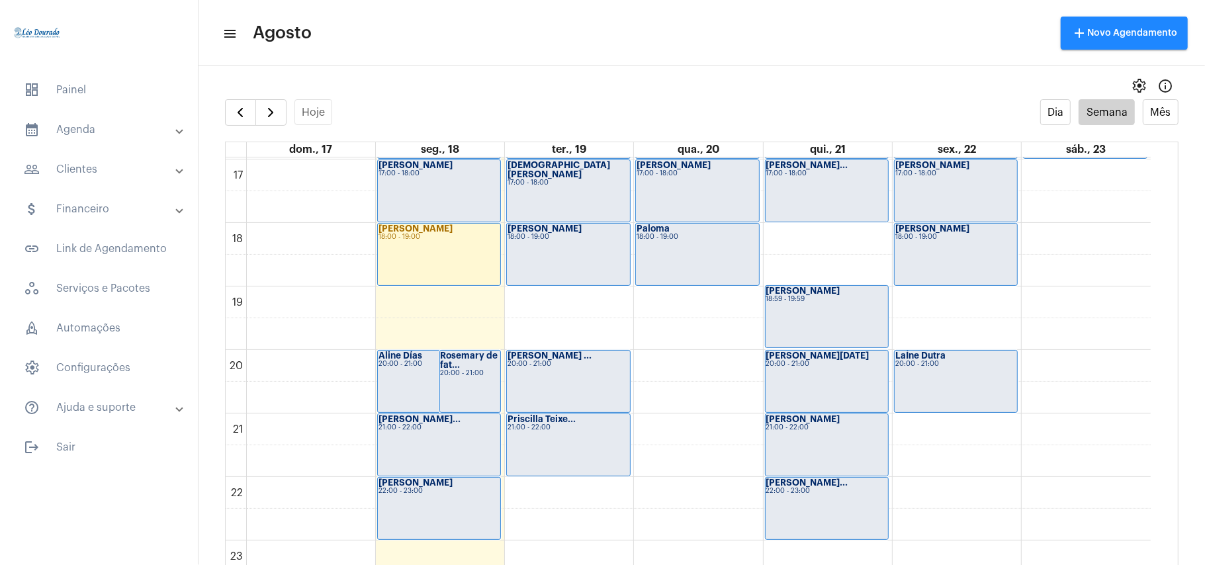
scroll to position [1088, 0]
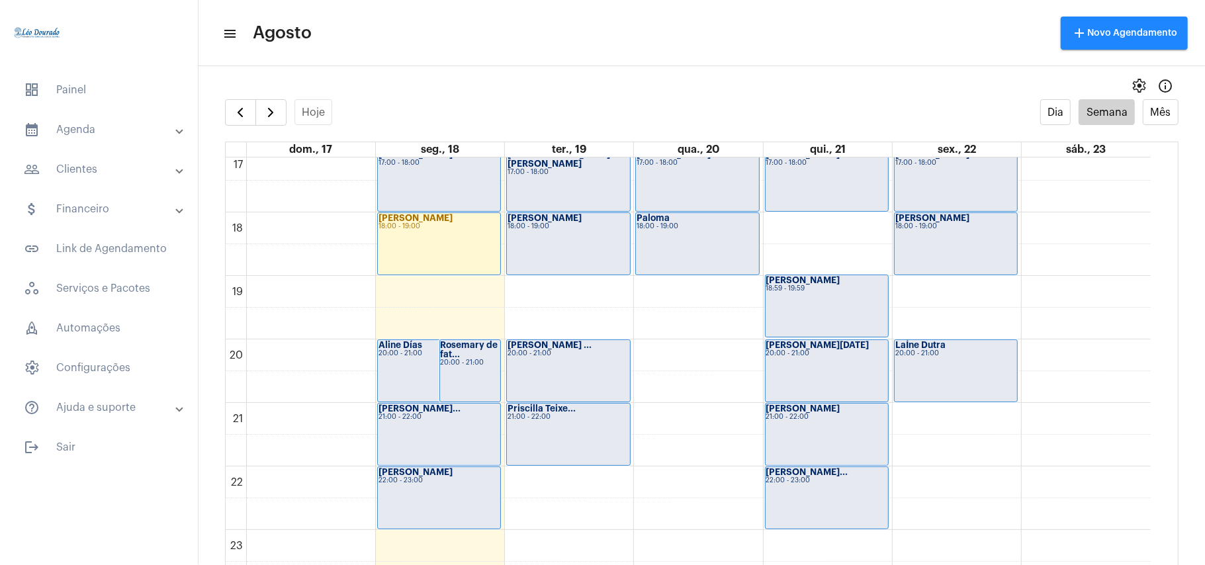
click at [419, 381] on div "[PERSON_NAME] 20:00 - 21:00" at bounding box center [439, 371] width 122 height 62
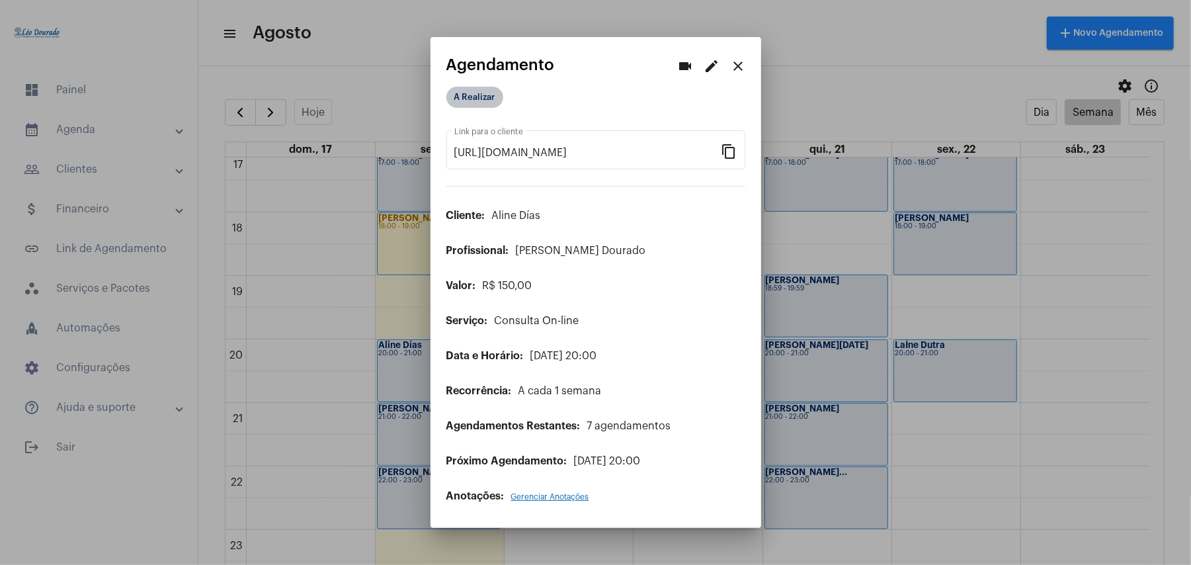
click at [478, 103] on mat-chip "A Realizar" at bounding box center [474, 97] width 57 height 21
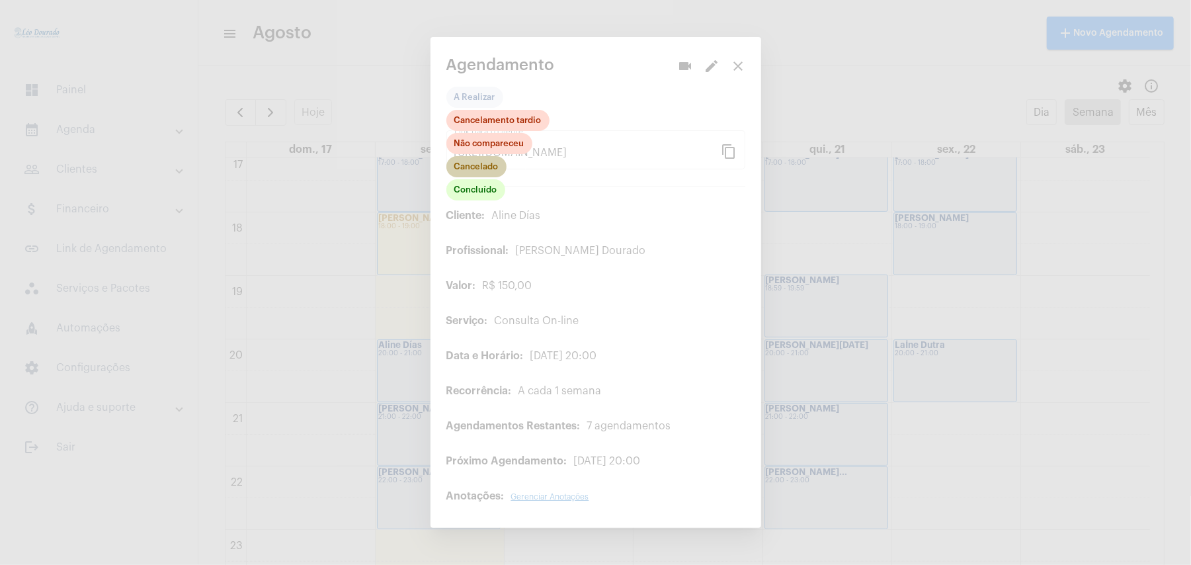
click at [491, 173] on mat-chip "Cancelado" at bounding box center [476, 166] width 60 height 21
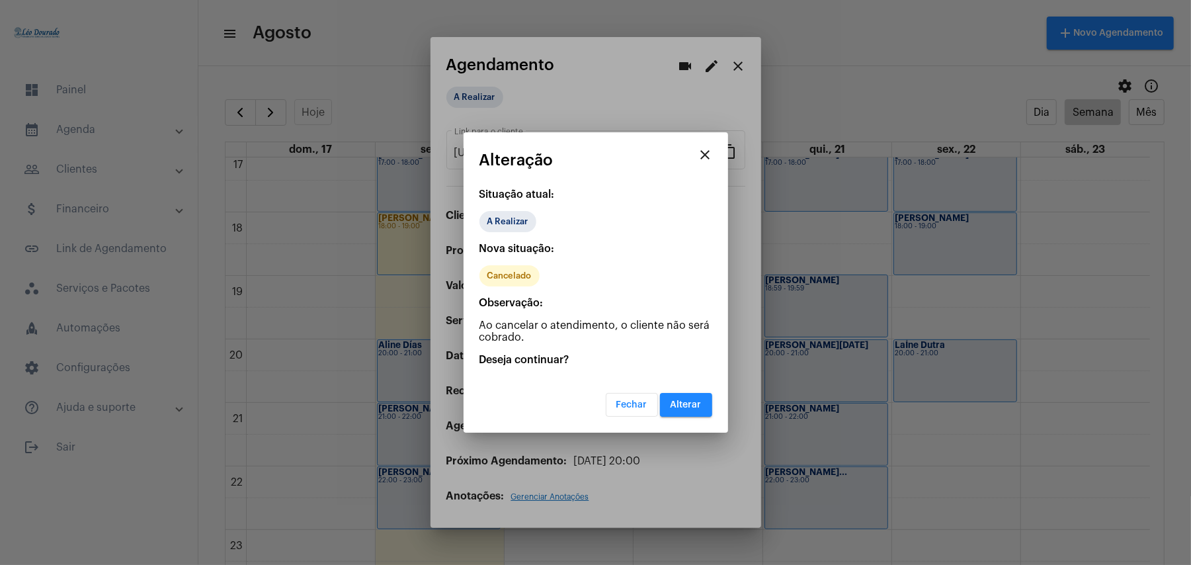
click at [681, 400] on span "Alterar" at bounding box center [686, 404] width 31 height 9
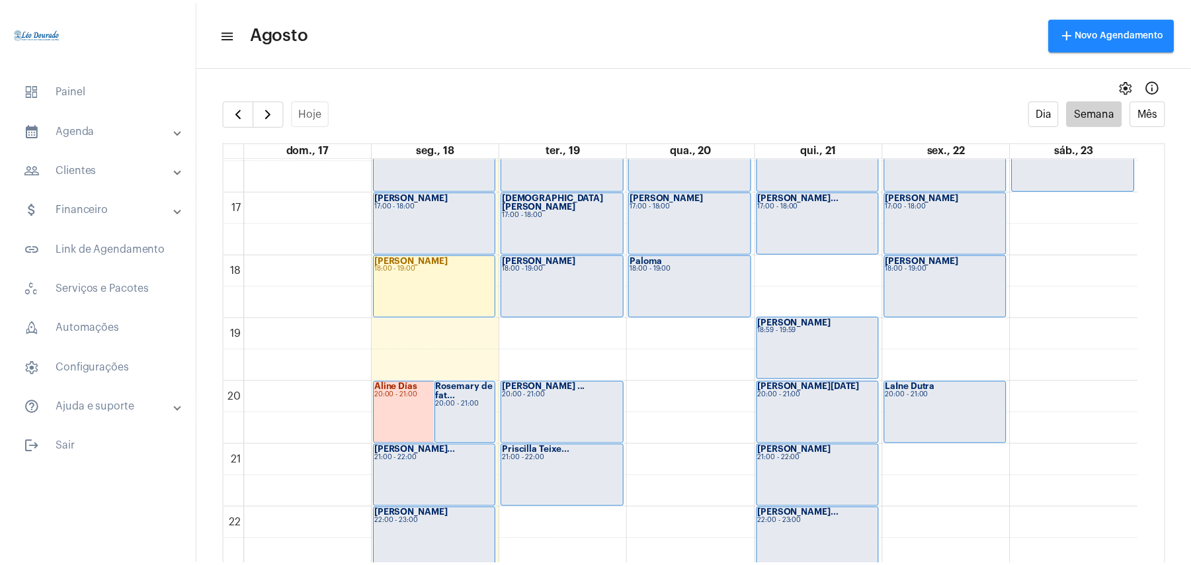
scroll to position [1091, 0]
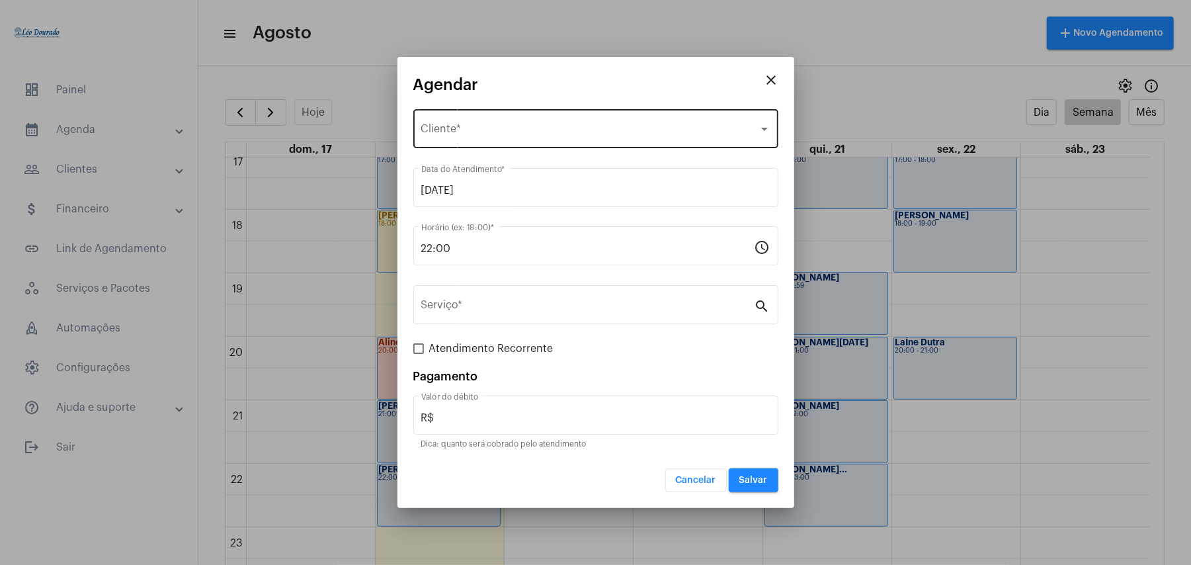
click at [478, 134] on span "Selecione o Cliente" at bounding box center [589, 132] width 337 height 12
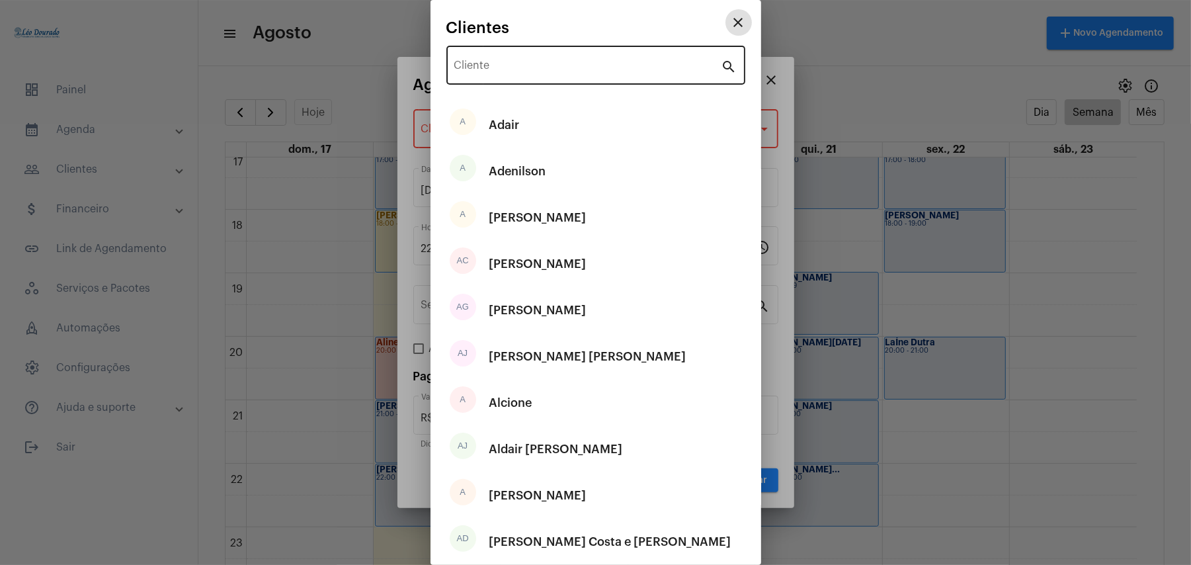
click at [499, 69] on input "Cliente" at bounding box center [587, 68] width 267 height 12
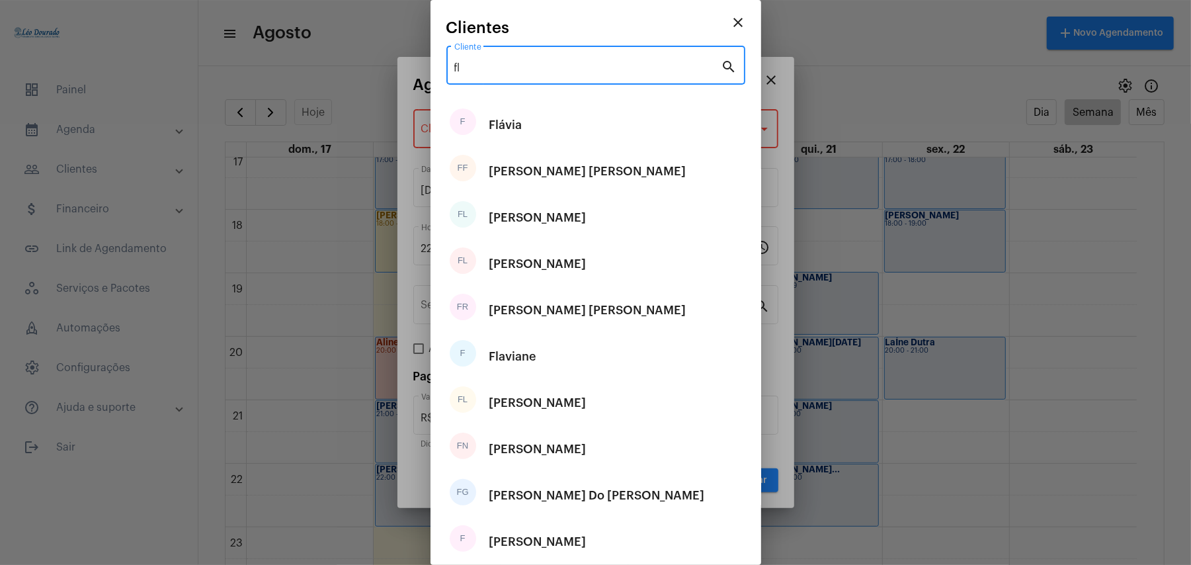
type input "fla"
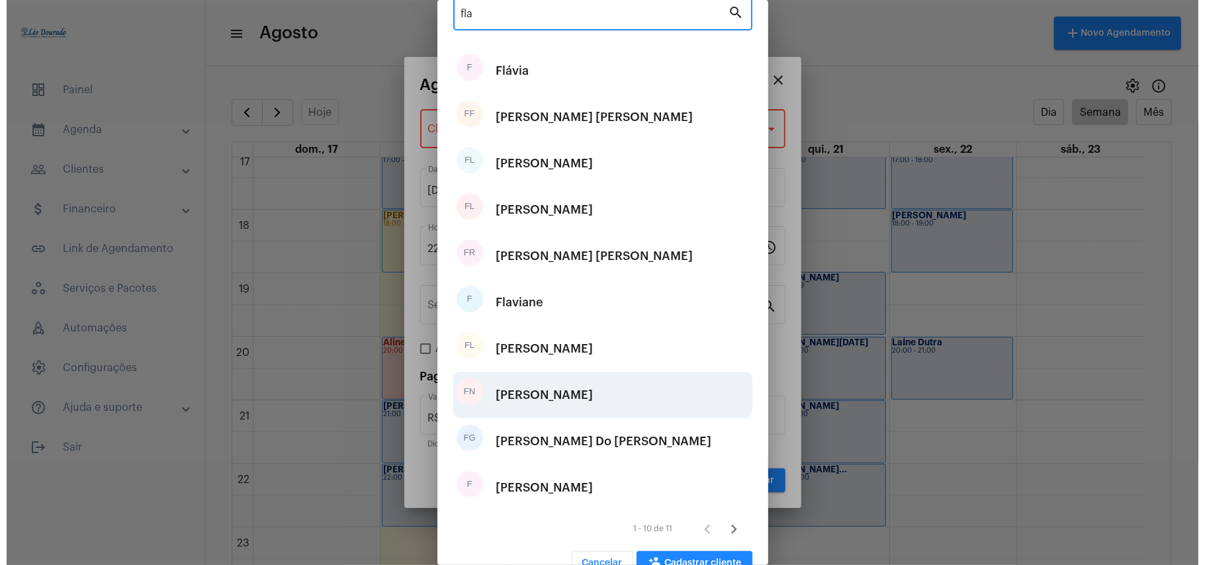
scroll to position [83, 0]
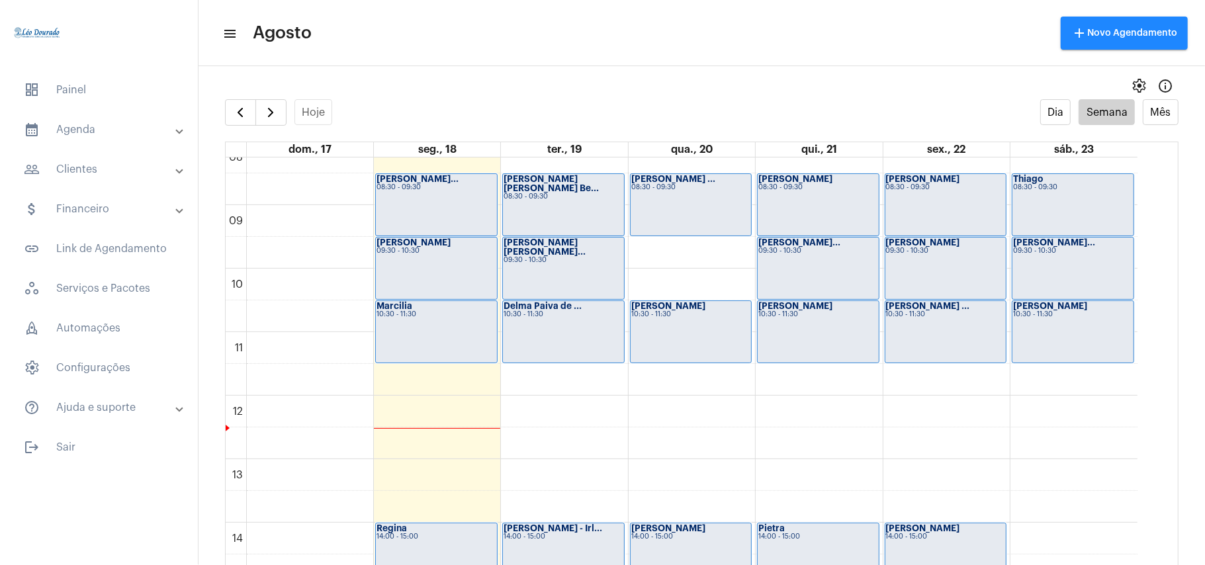
scroll to position [297, 0]
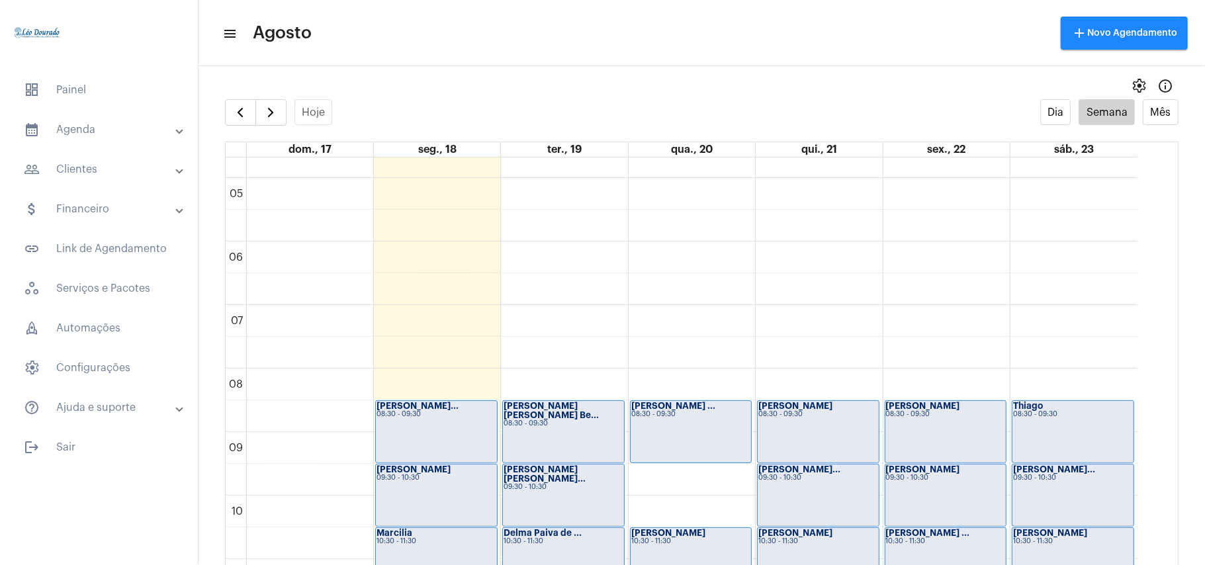
click at [441, 419] on div "[PERSON_NAME]... 08:30 - 09:30" at bounding box center [436, 432] width 121 height 62
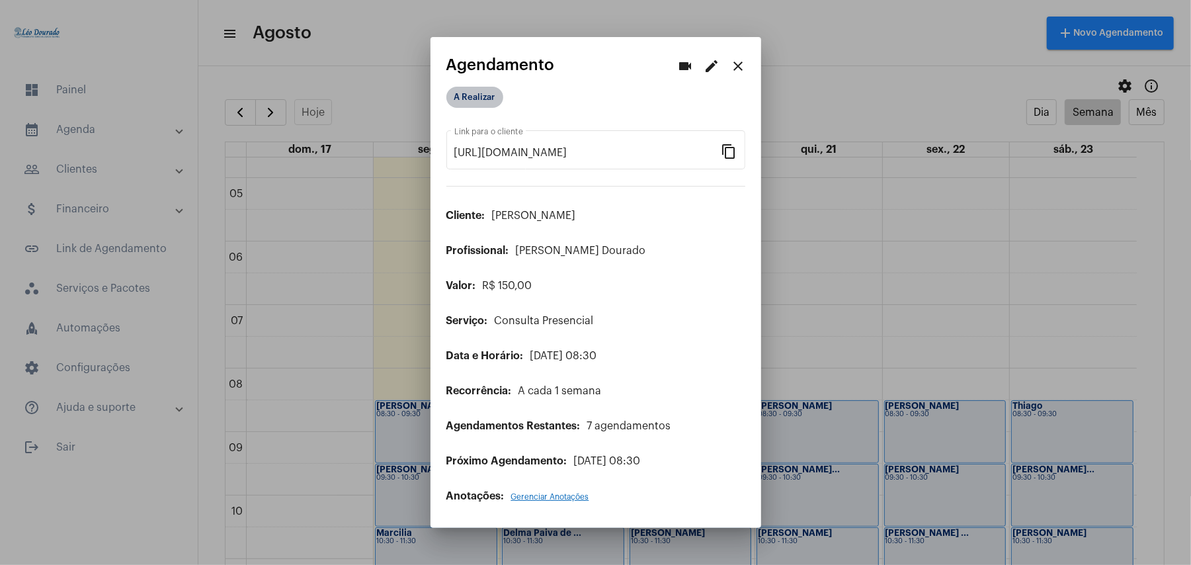
click at [474, 96] on mat-chip "A Realizar" at bounding box center [474, 97] width 57 height 21
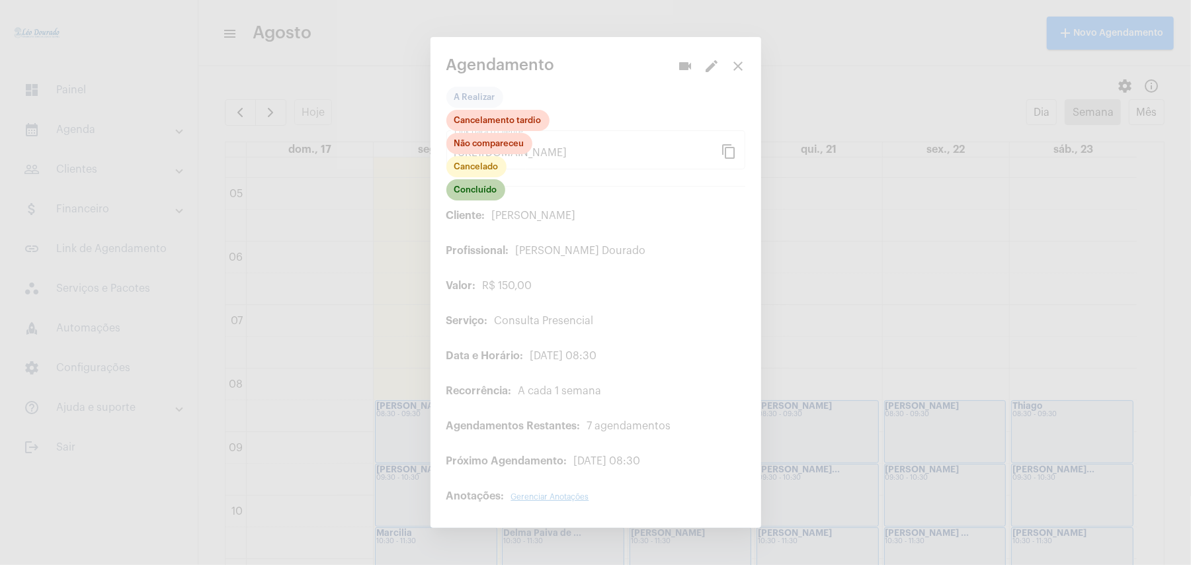
click at [478, 196] on mat-chip "Concluído" at bounding box center [475, 189] width 59 height 21
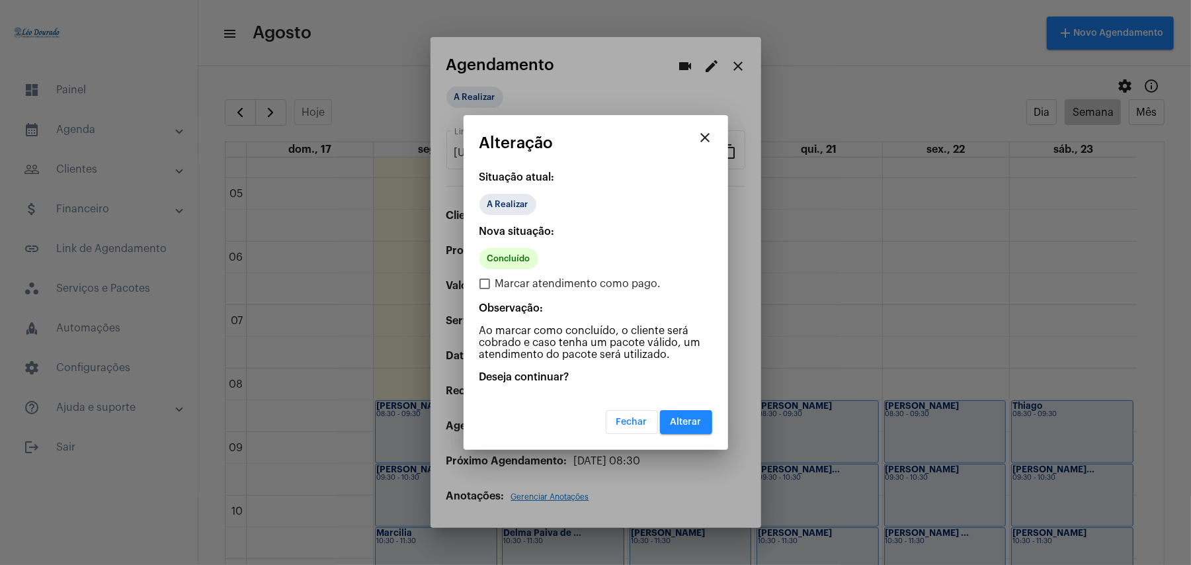
click at [697, 424] on span "Alterar" at bounding box center [686, 421] width 31 height 9
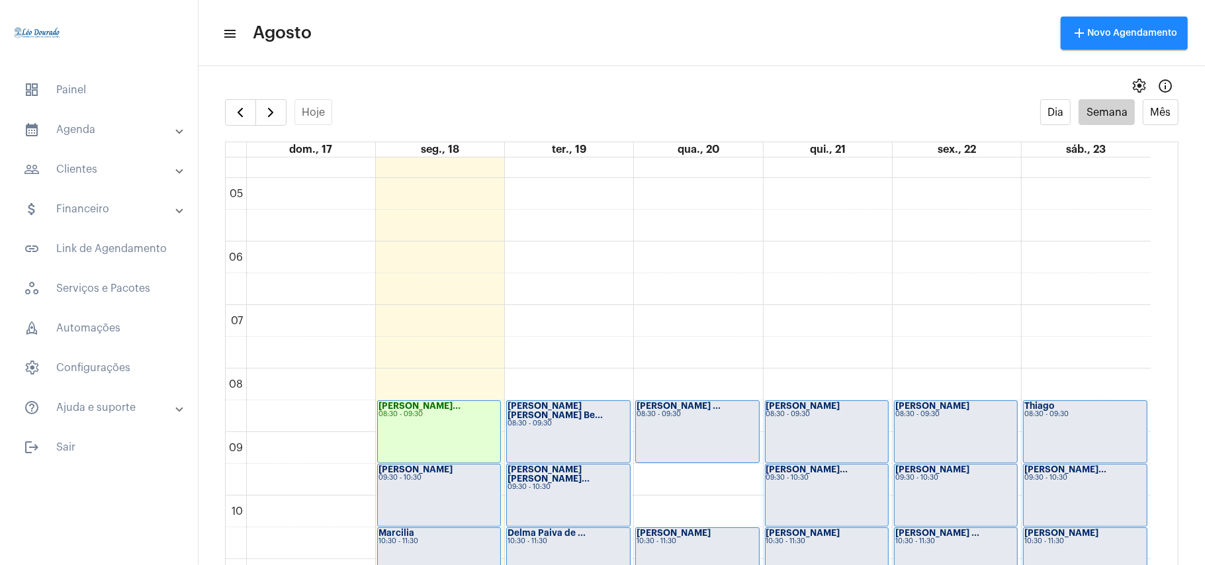
click at [400, 471] on strong "[PERSON_NAME]" at bounding box center [415, 469] width 74 height 9
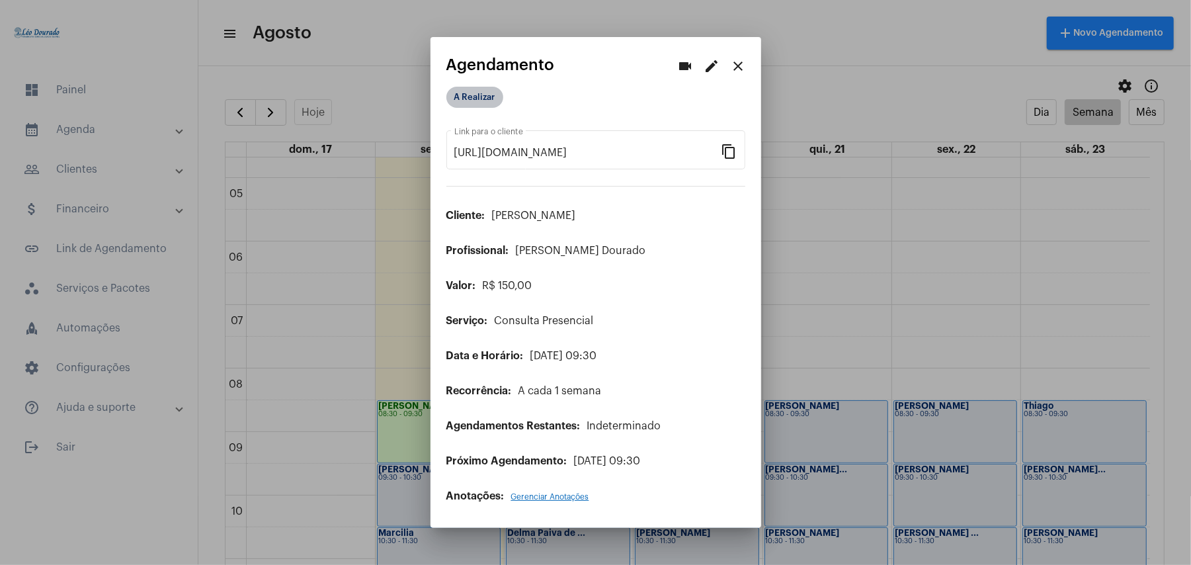
click at [478, 90] on mat-chip "A Realizar" at bounding box center [474, 97] width 57 height 21
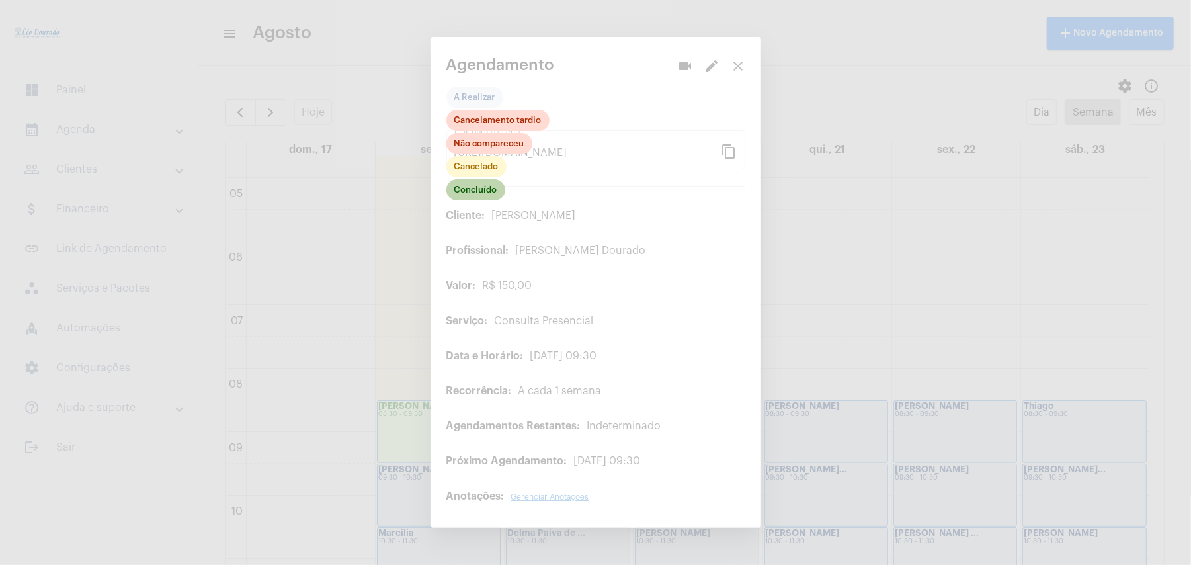
click at [480, 192] on mat-chip "Concluído" at bounding box center [475, 189] width 59 height 21
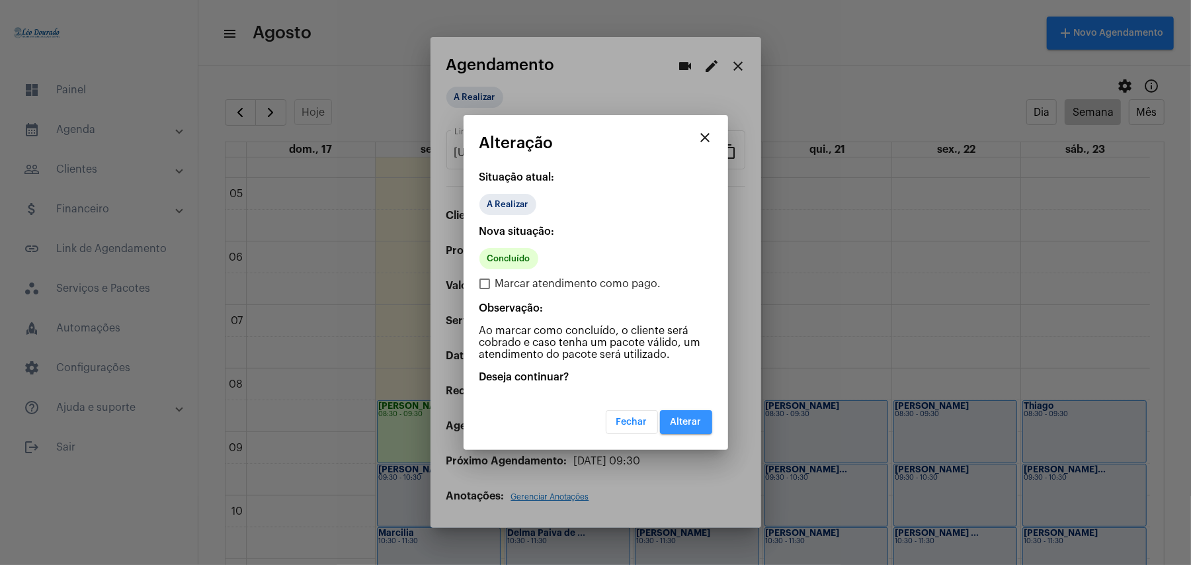
click at [667, 413] on button "Alterar" at bounding box center [686, 422] width 52 height 24
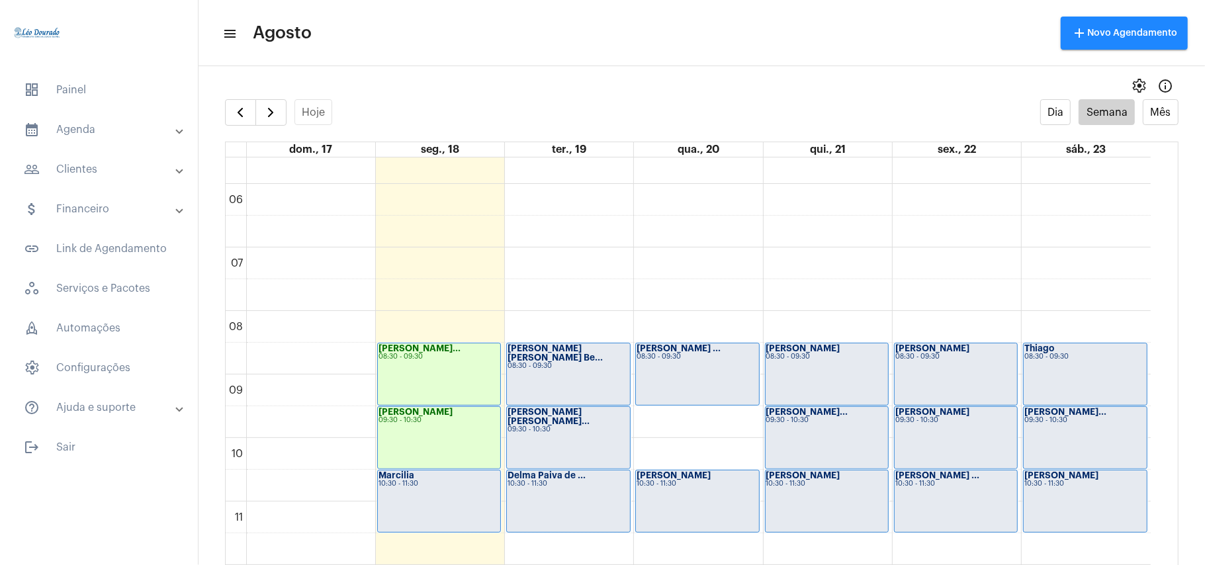
scroll to position [385, 0]
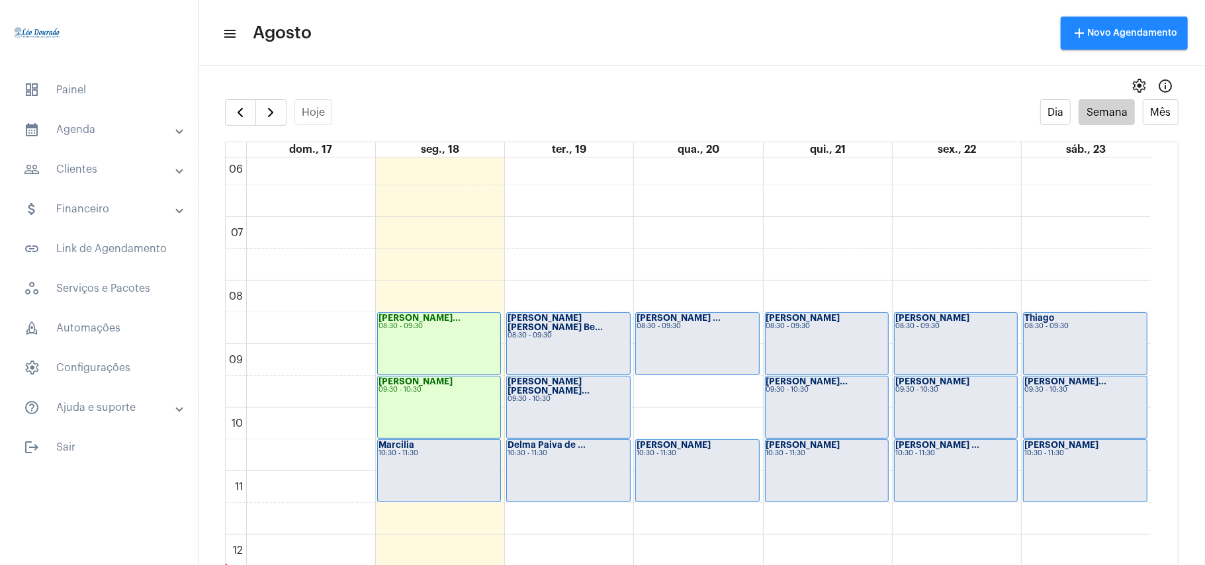
click at [423, 482] on div "Marcilia 10:30 - 11:30" at bounding box center [439, 471] width 122 height 62
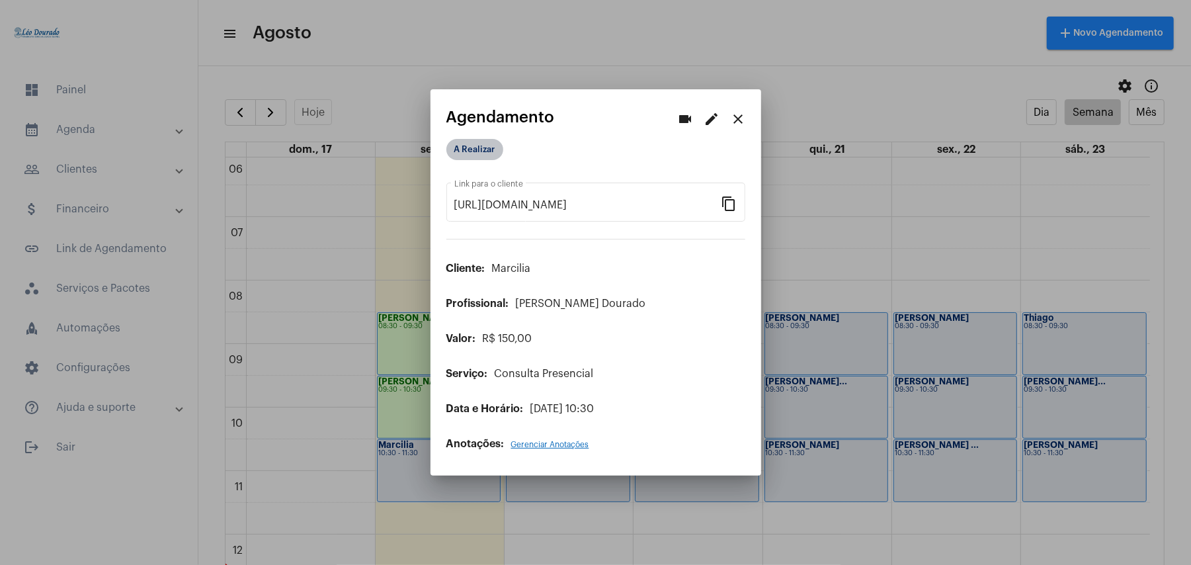
click at [486, 146] on mat-chip "A Realizar" at bounding box center [474, 149] width 57 height 21
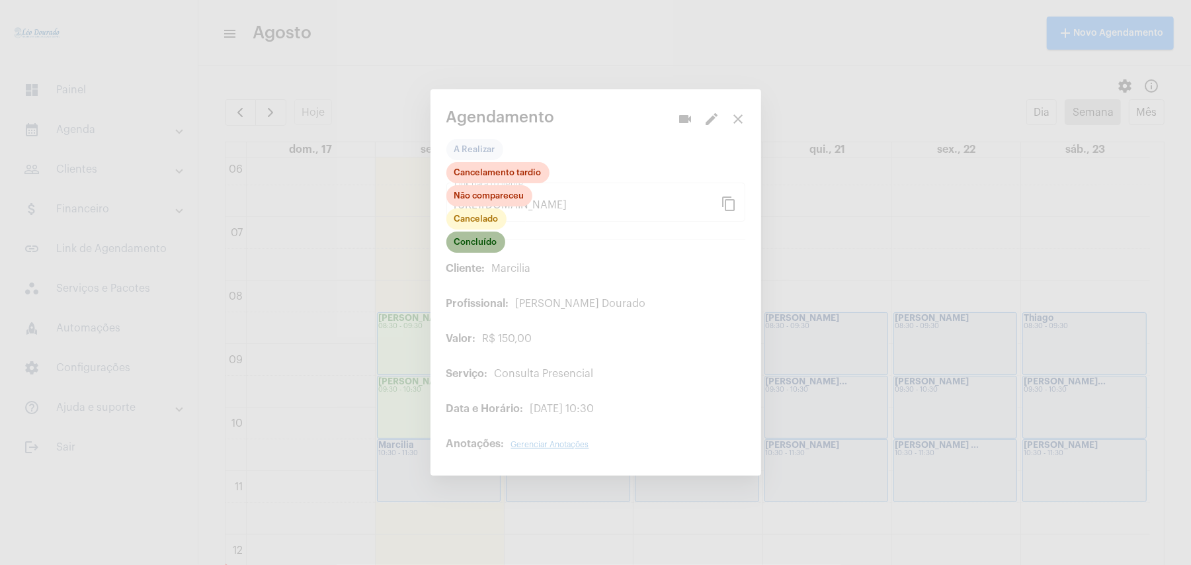
click at [472, 250] on mat-chip "Concluído" at bounding box center [475, 242] width 59 height 21
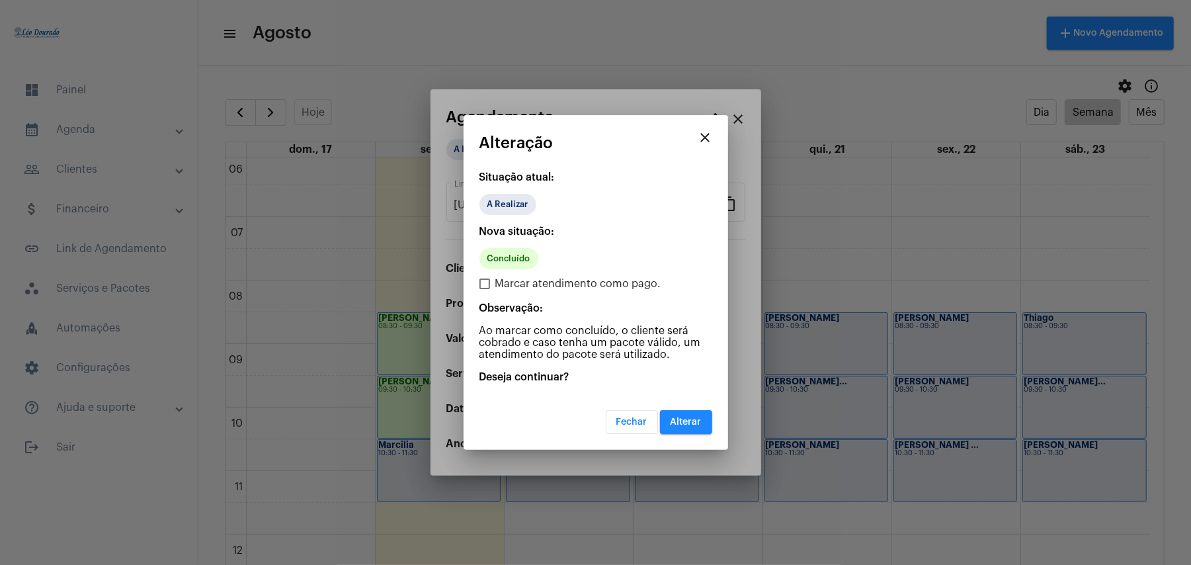
click at [700, 426] on button "Alterar" at bounding box center [686, 422] width 52 height 24
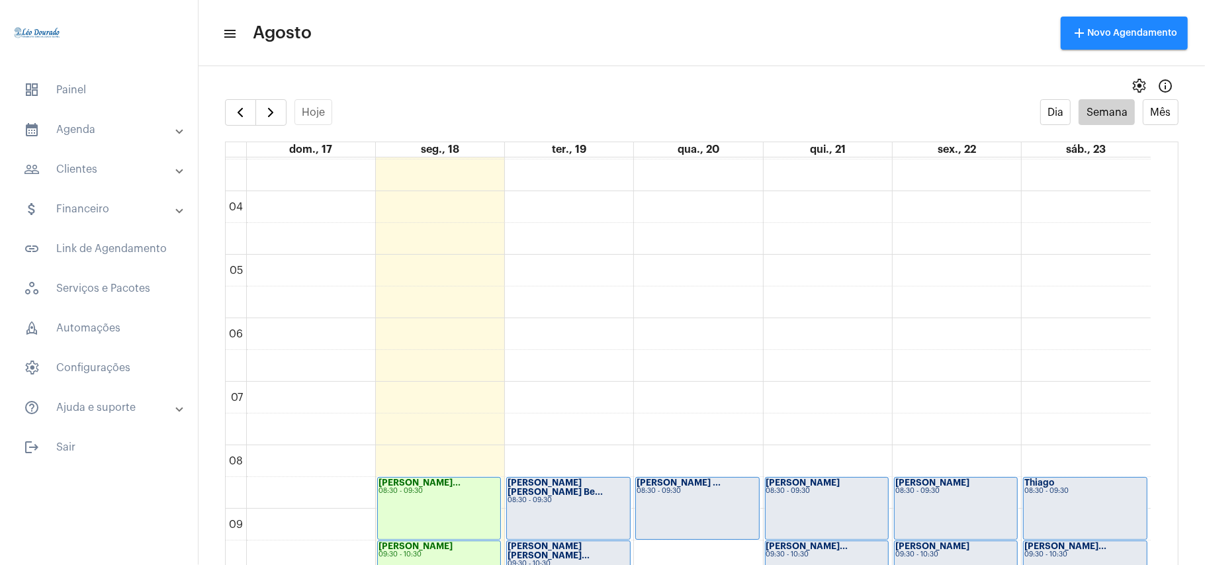
scroll to position [209, 0]
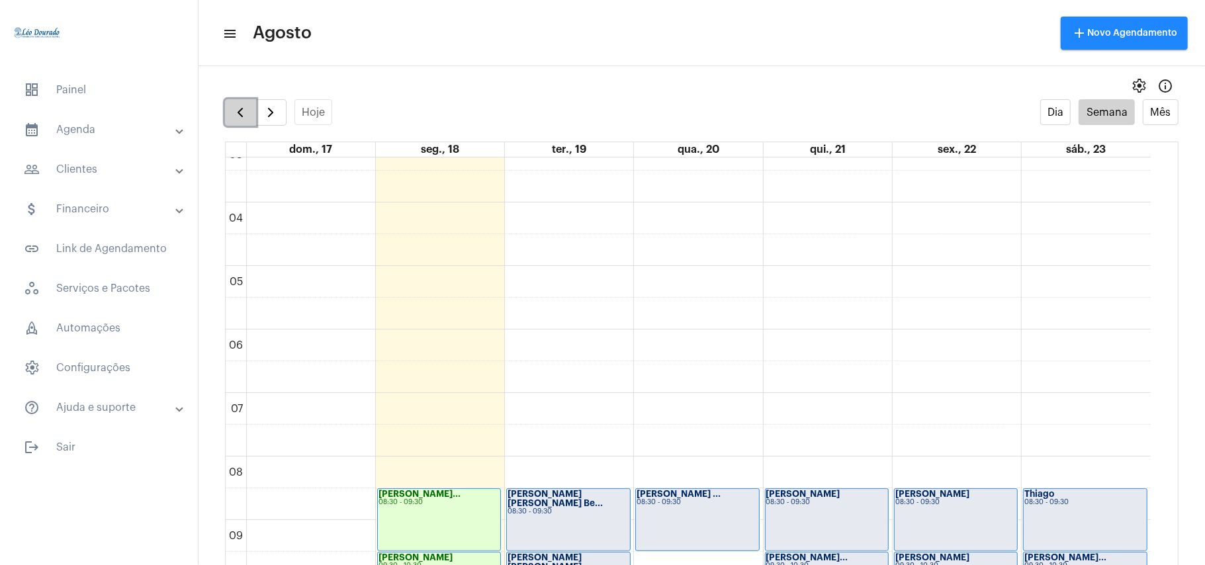
click at [238, 111] on span "button" at bounding box center [240, 113] width 16 height 16
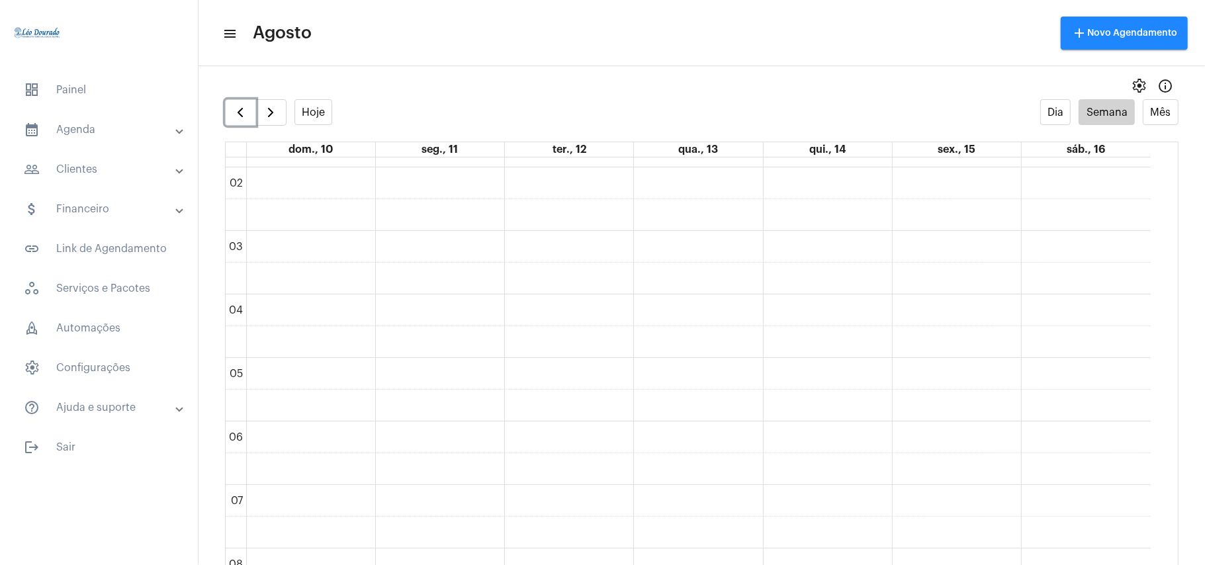
scroll to position [382, 0]
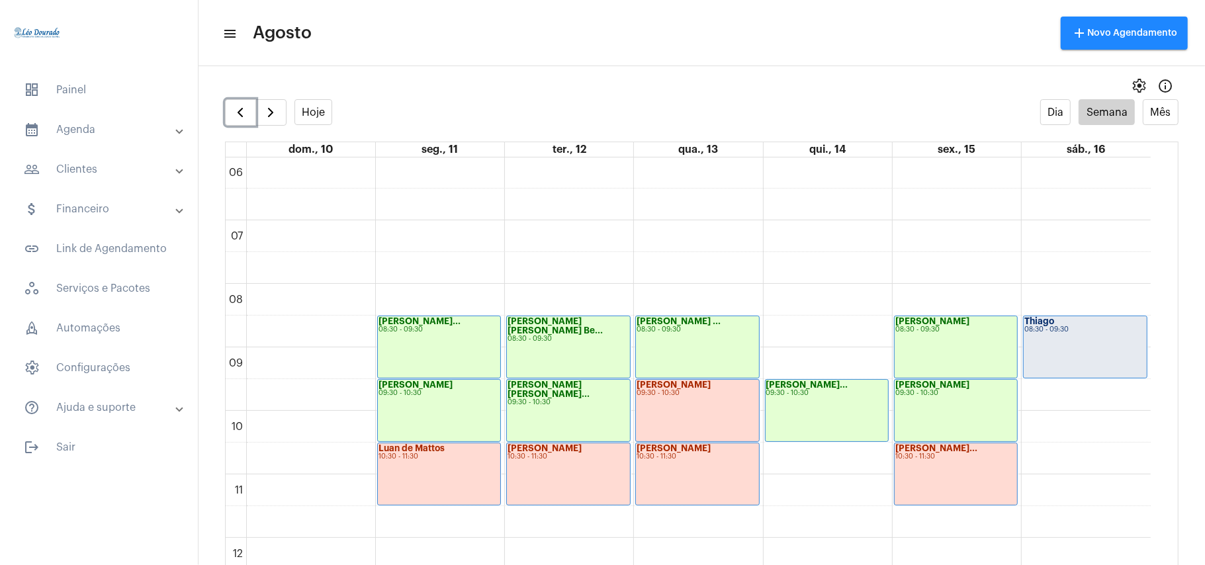
click at [1074, 365] on div "Thiago 08:30 - 09:30" at bounding box center [1084, 347] width 123 height 62
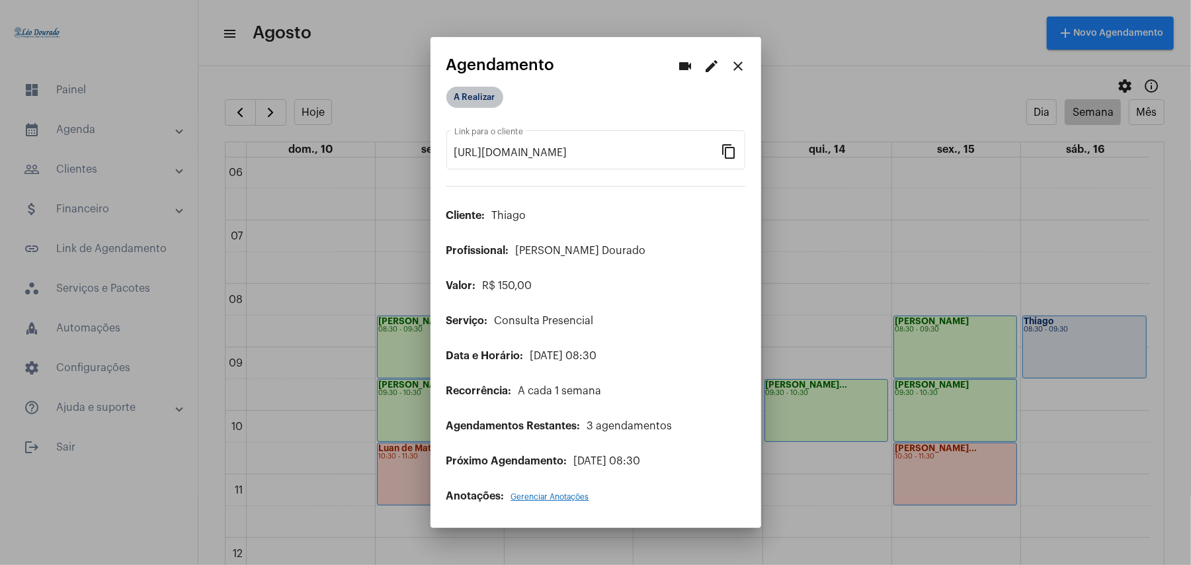
click at [485, 94] on mat-chip "A Realizar" at bounding box center [474, 97] width 57 height 21
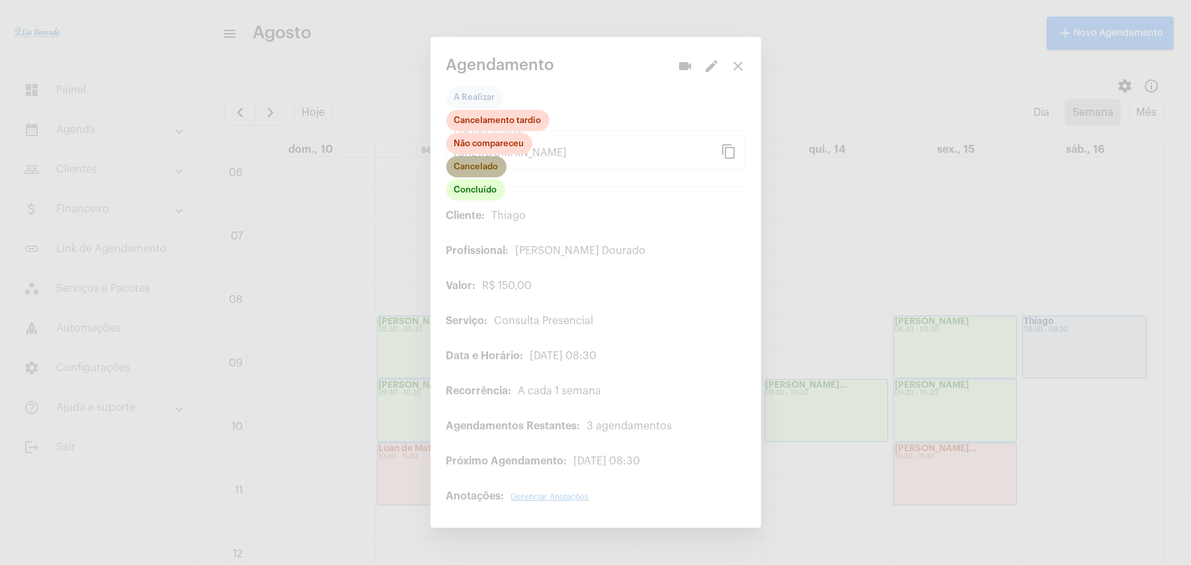
click at [482, 173] on mat-chip "Cancelado" at bounding box center [476, 166] width 60 height 21
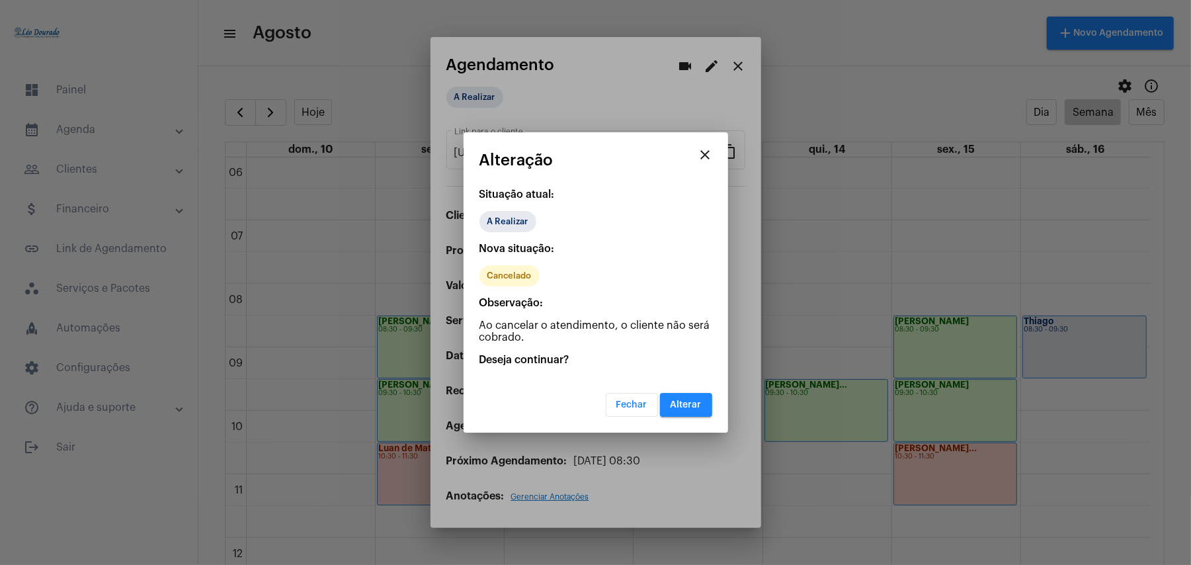
click at [684, 401] on span "Alterar" at bounding box center [686, 404] width 31 height 9
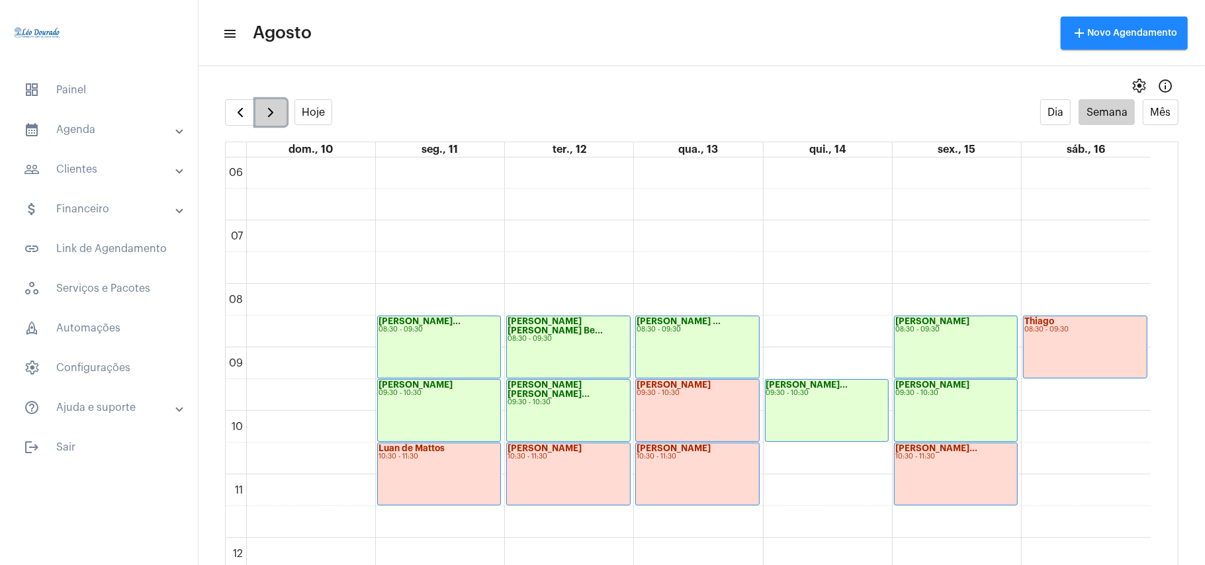
click at [271, 115] on span "button" at bounding box center [271, 113] width 16 height 16
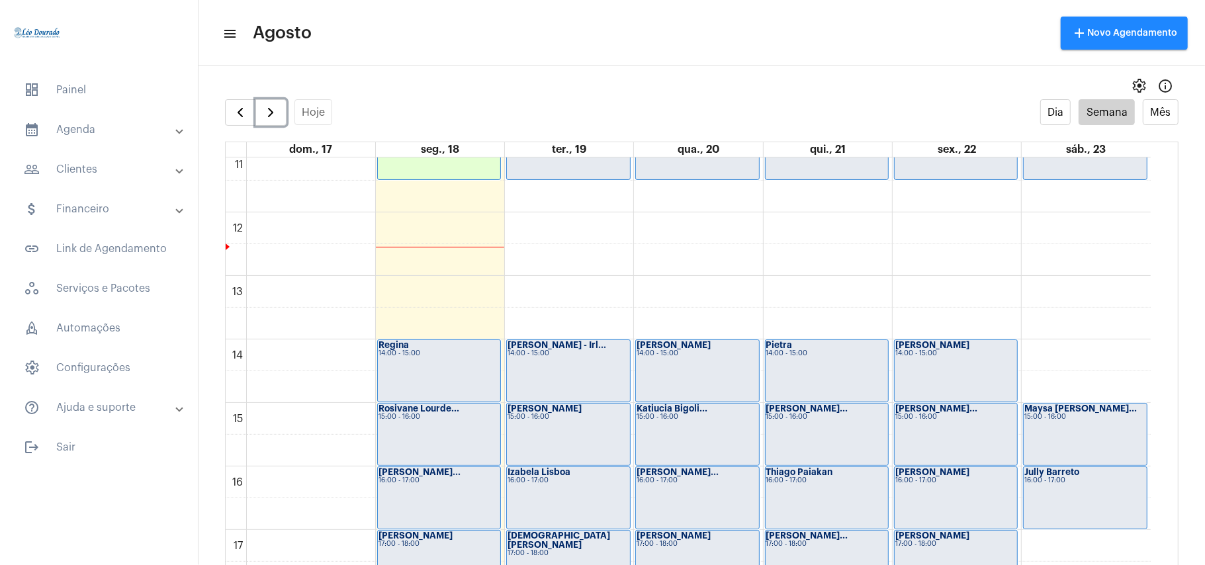
scroll to position [738, 0]
